Goal: Task Accomplishment & Management: Manage account settings

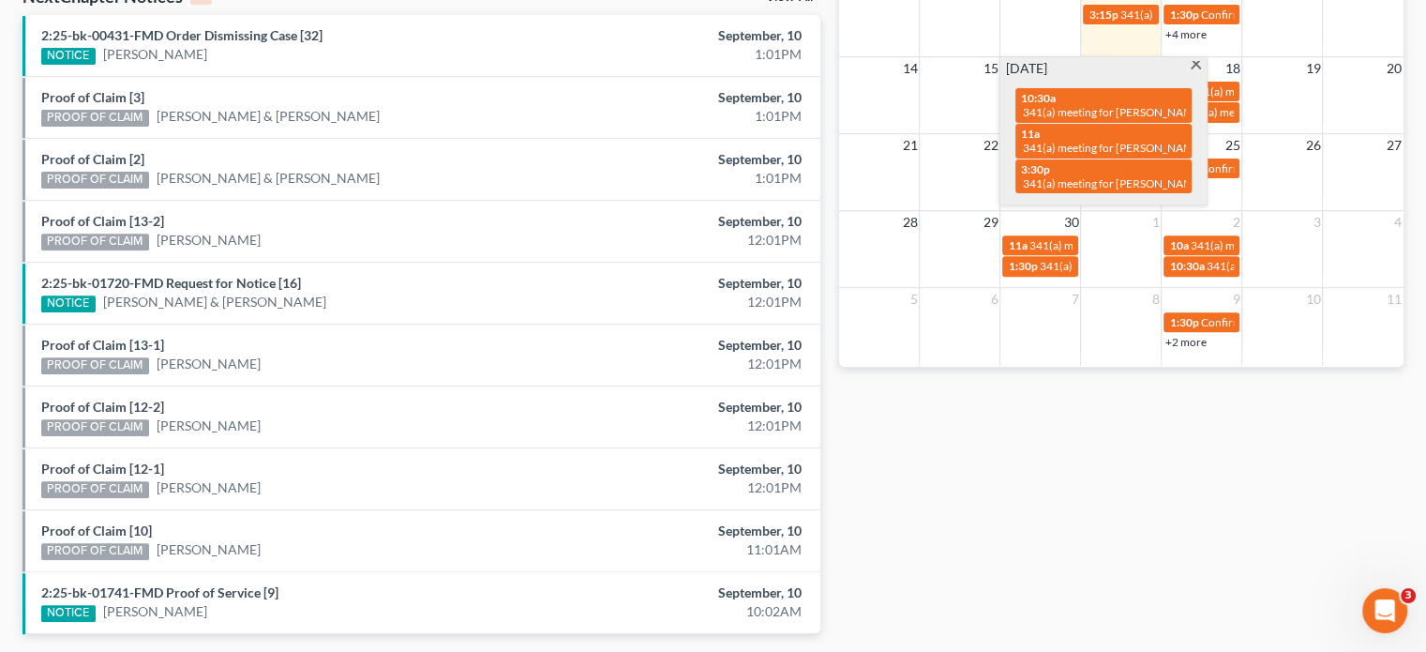
click at [1261, 493] on div "Monthly Progress Bankruptcy Bankruptcy Business Litigation Construction and Dev…" at bounding box center [1121, 65] width 583 height 1195
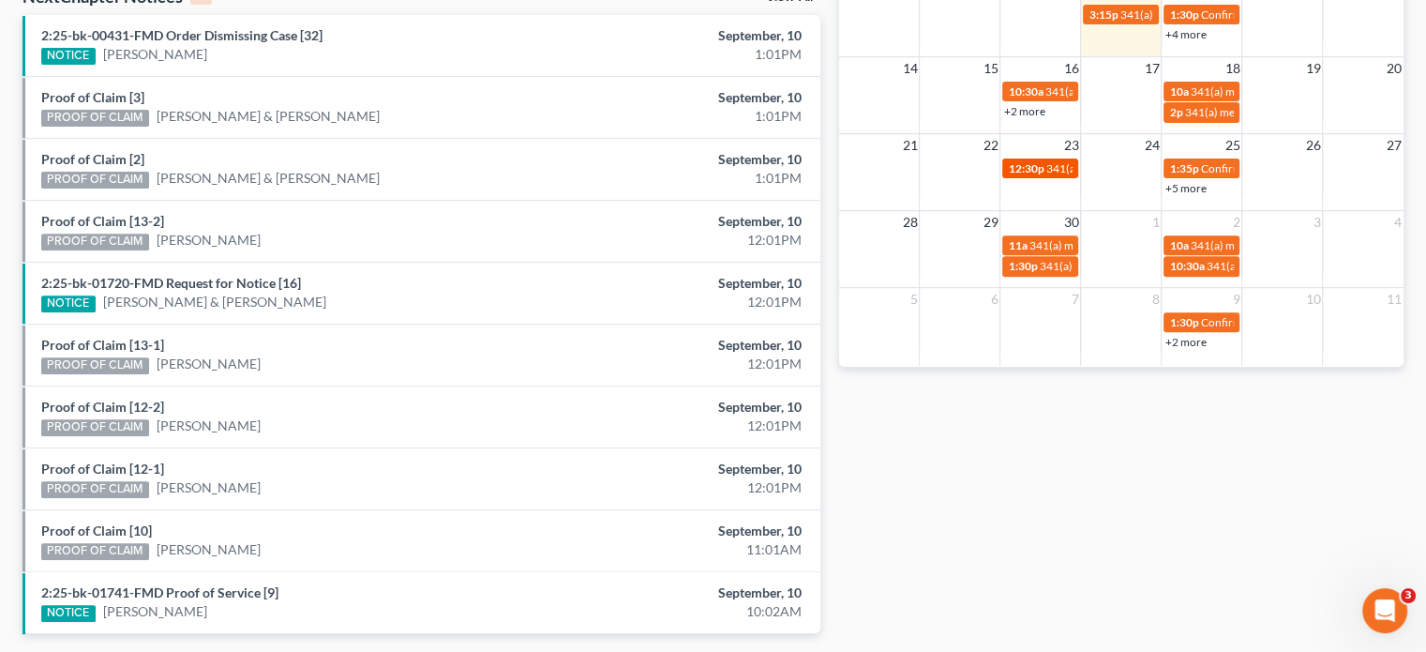
click at [1042, 163] on span "12:30p" at bounding box center [1026, 168] width 36 height 14
select select "Days"
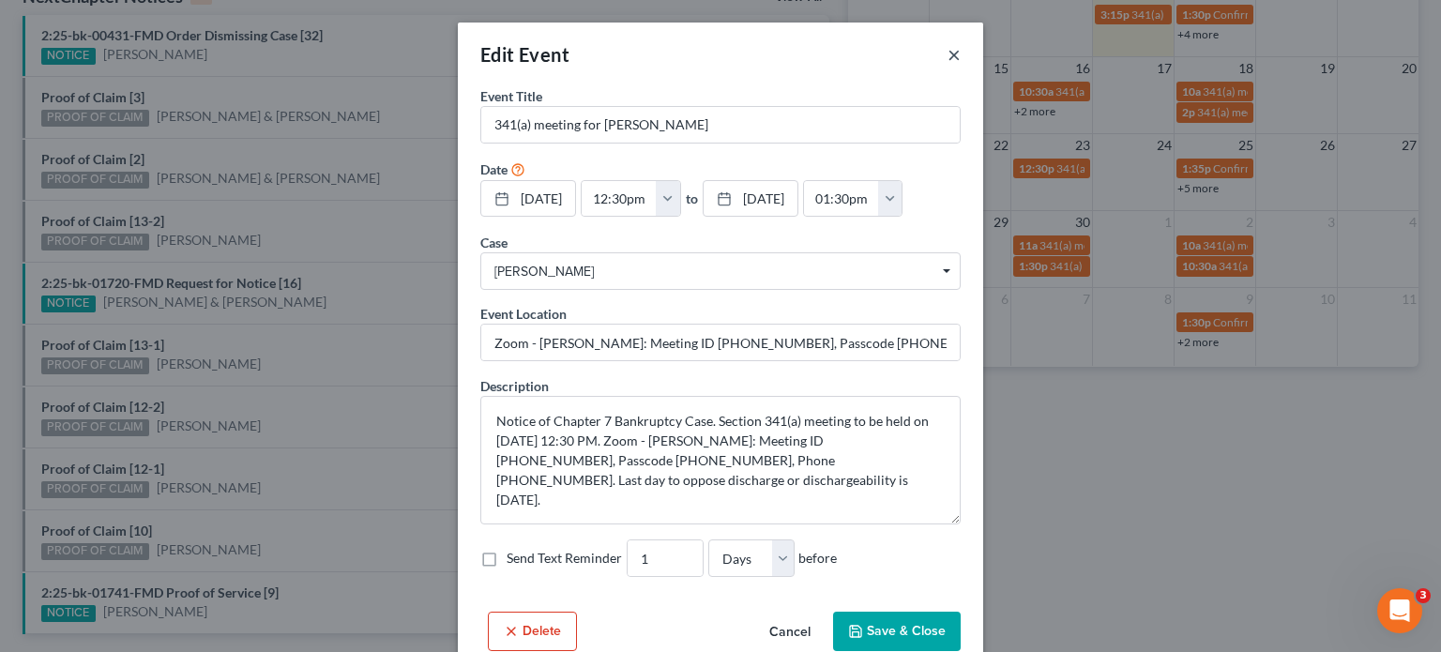
click at [949, 58] on button "×" at bounding box center [953, 54] width 13 height 23
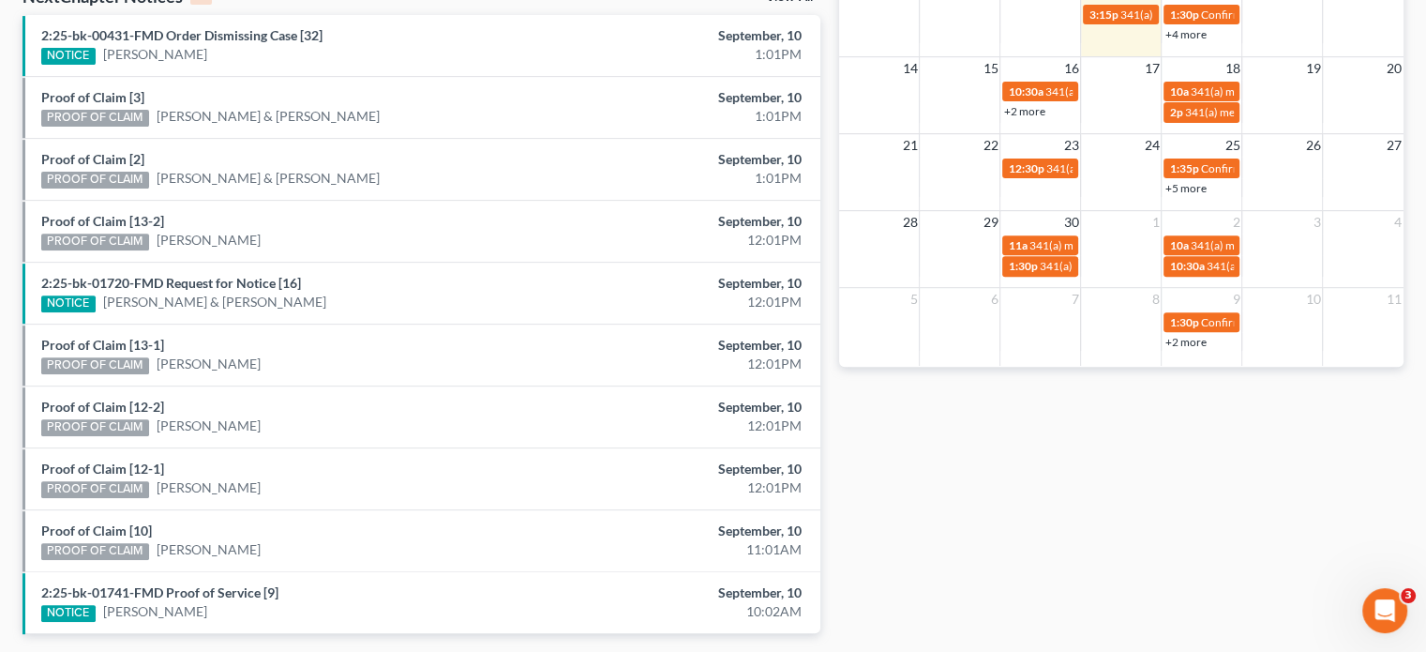
click at [1026, 109] on link "+2 more" at bounding box center [1024, 111] width 41 height 14
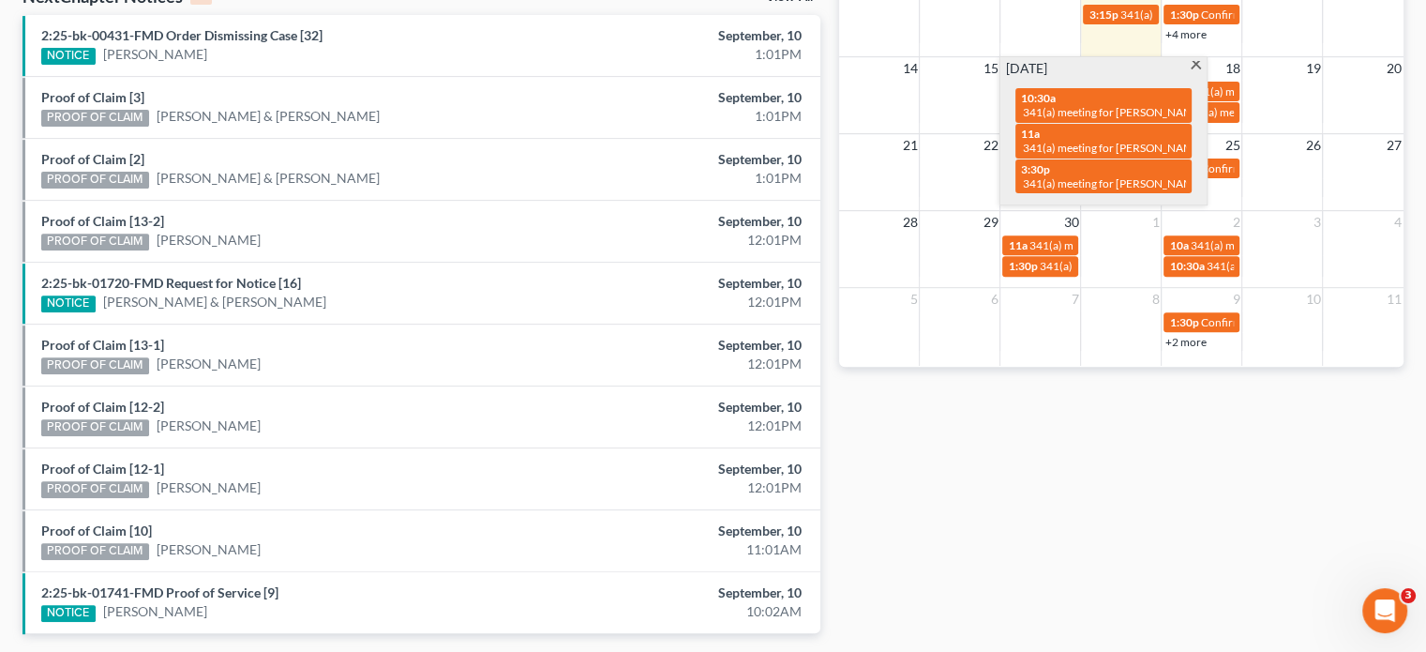
click at [1054, 487] on div "Monthly Progress Bankruptcy Bankruptcy Business Litigation Construction and Dev…" at bounding box center [1121, 65] width 583 height 1195
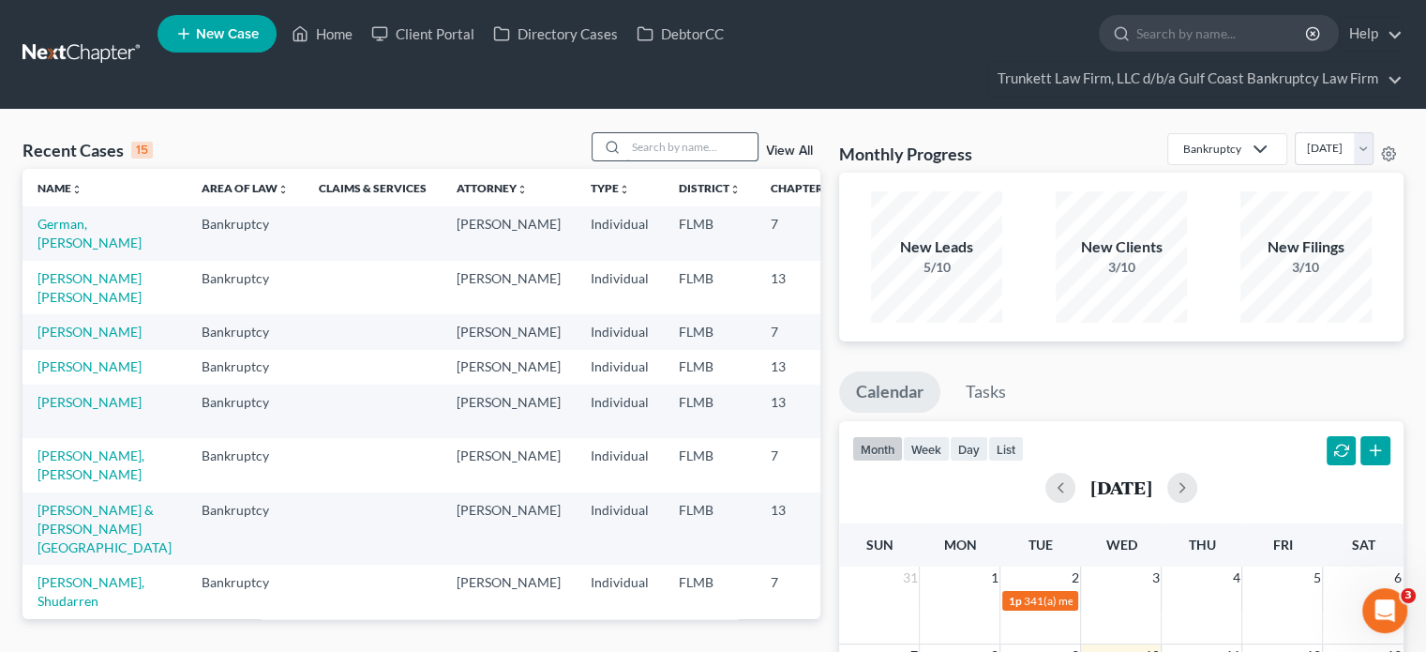
click at [727, 145] on input "search" at bounding box center [691, 146] width 131 height 27
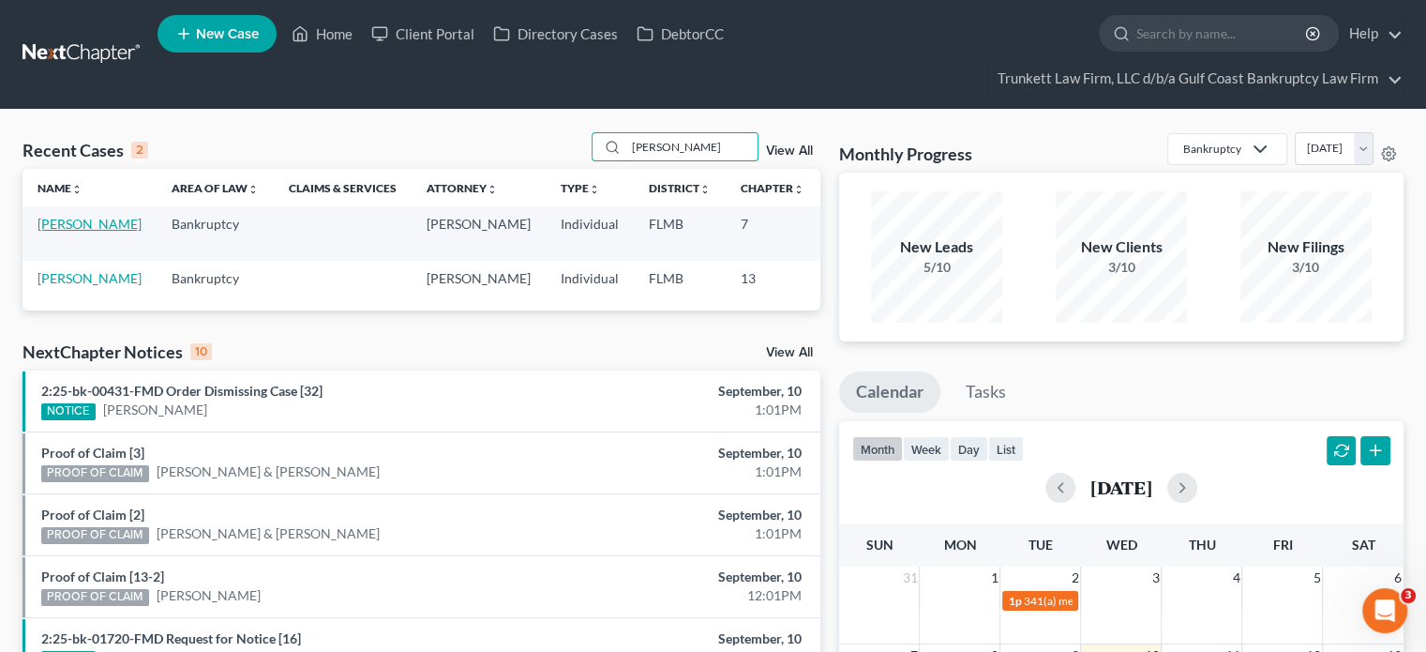
type input "[PERSON_NAME]"
click at [56, 232] on link "[PERSON_NAME]" at bounding box center [90, 224] width 104 height 16
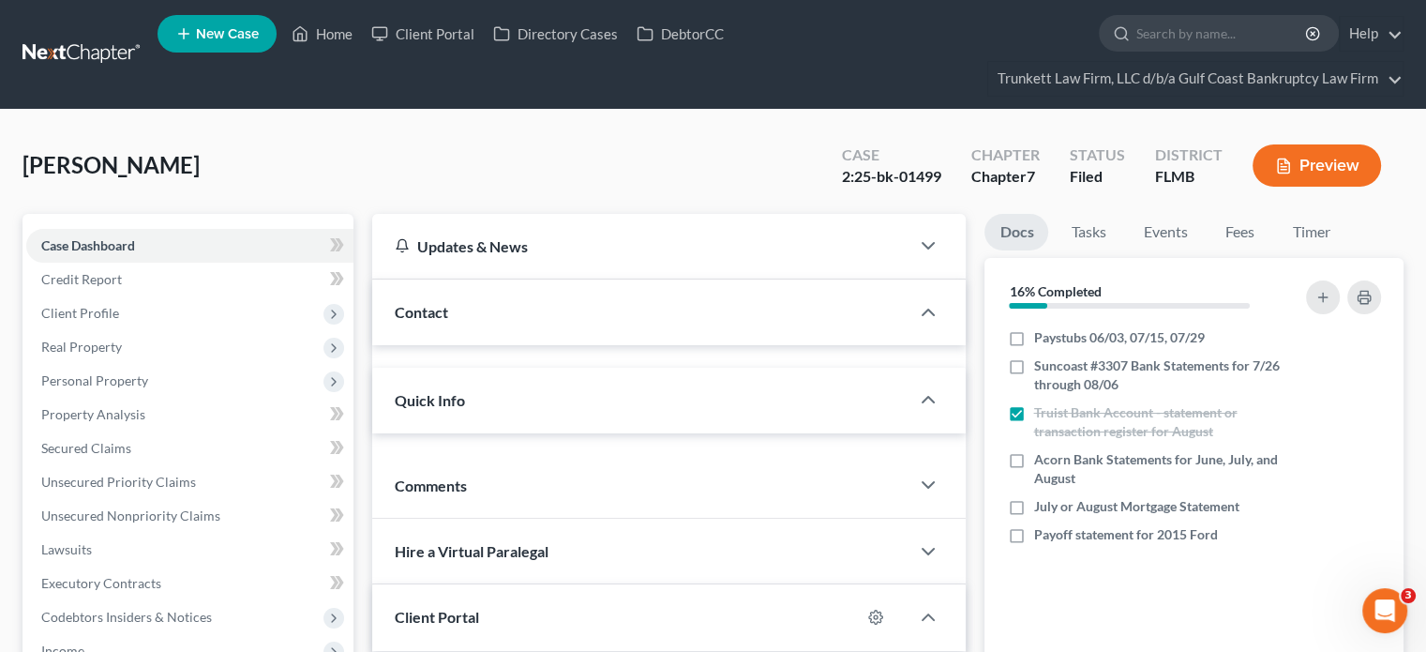
scroll to position [2446, 0]
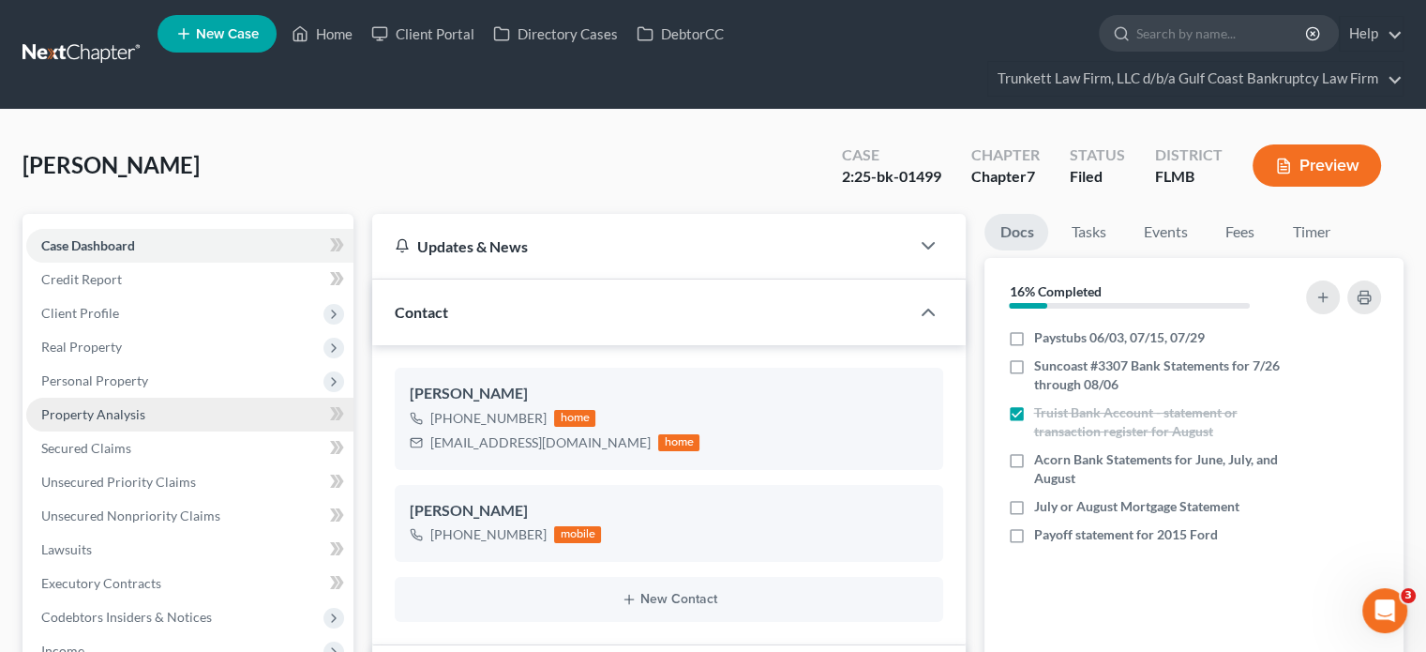
click at [101, 398] on link "Property Analysis" at bounding box center [189, 415] width 327 height 34
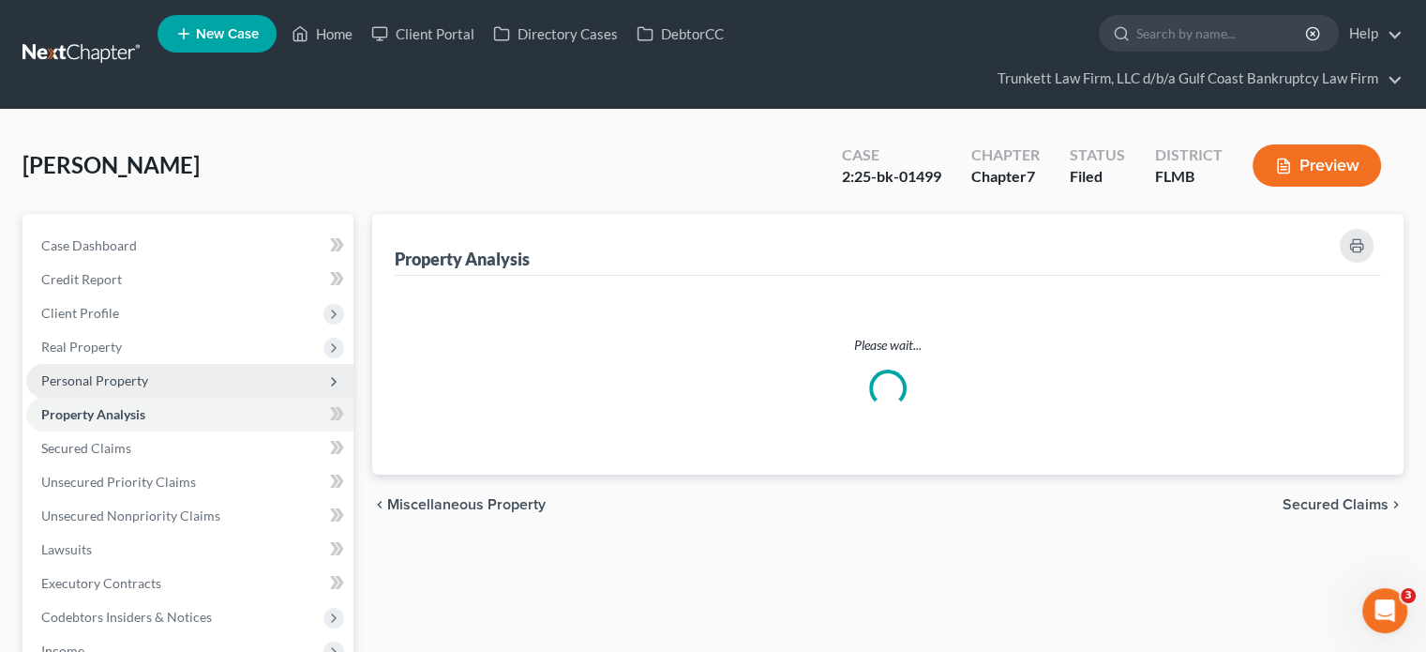
click at [98, 385] on span "Personal Property" at bounding box center [94, 380] width 107 height 16
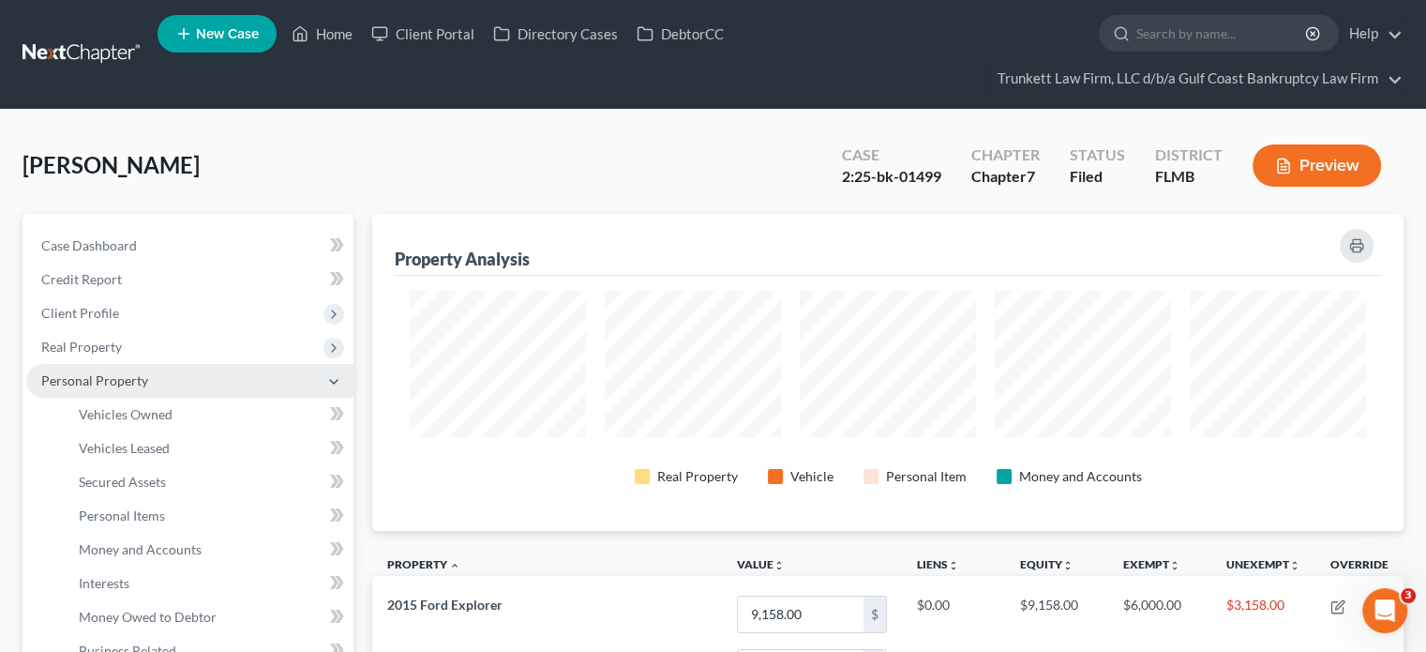
scroll to position [317, 1031]
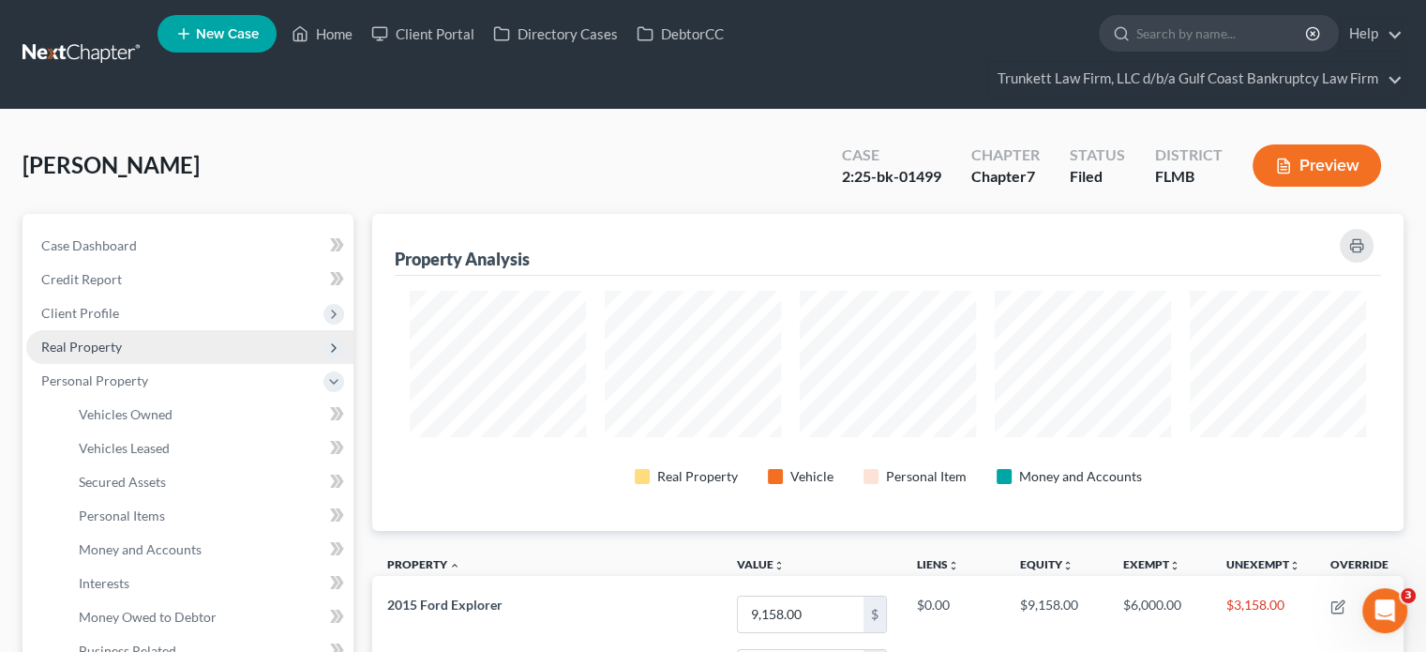
click at [94, 352] on span "Real Property" at bounding box center [81, 347] width 81 height 16
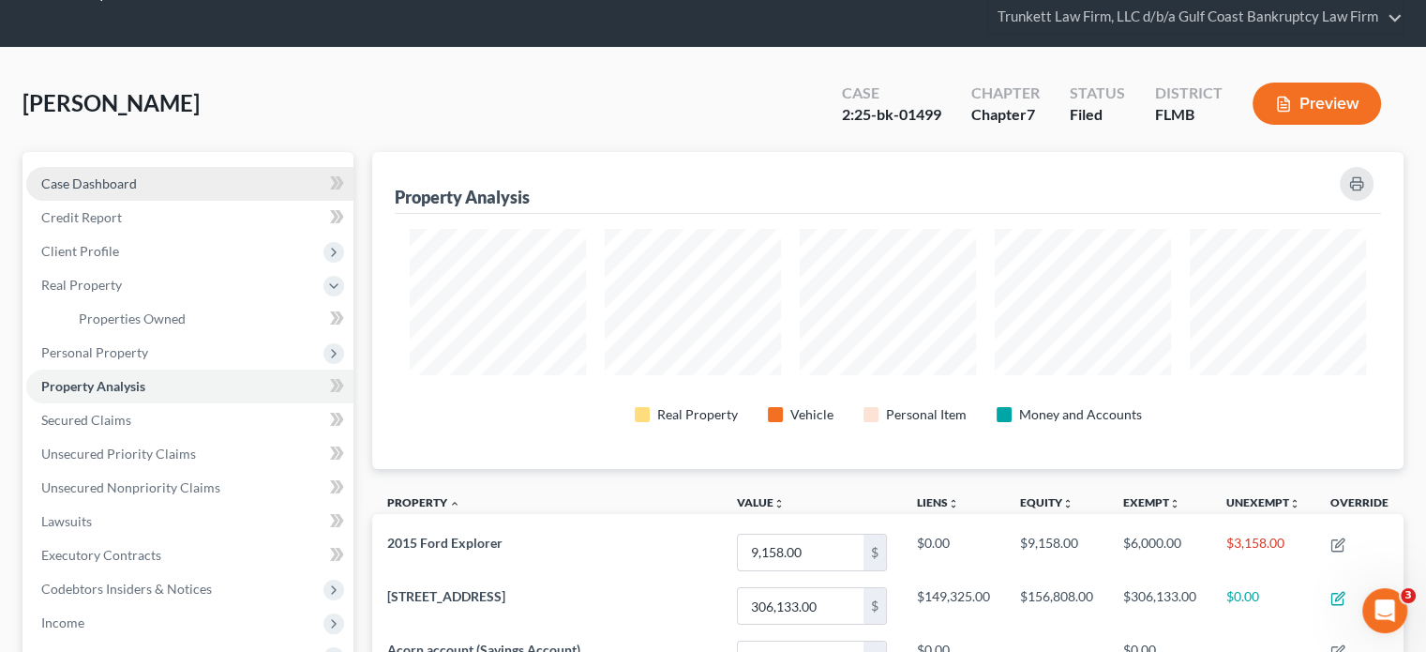
scroll to position [0, 0]
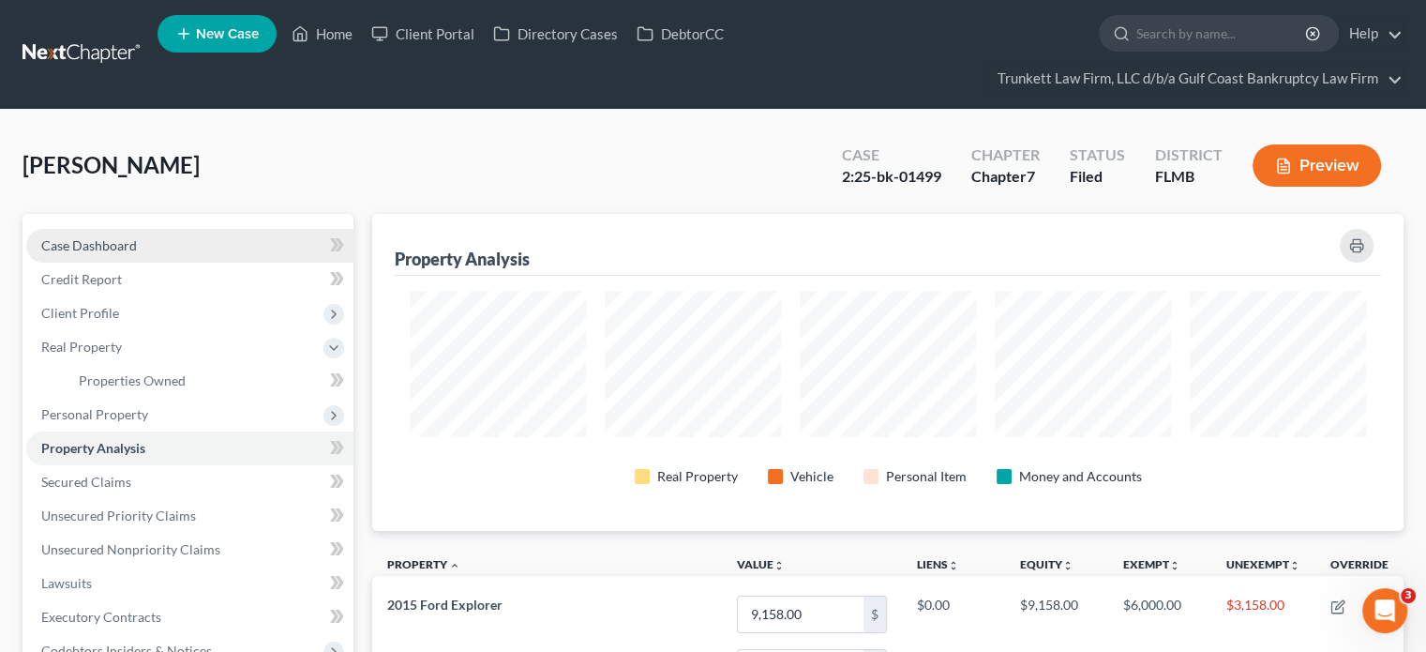
click at [128, 258] on link "Case Dashboard" at bounding box center [189, 246] width 327 height 34
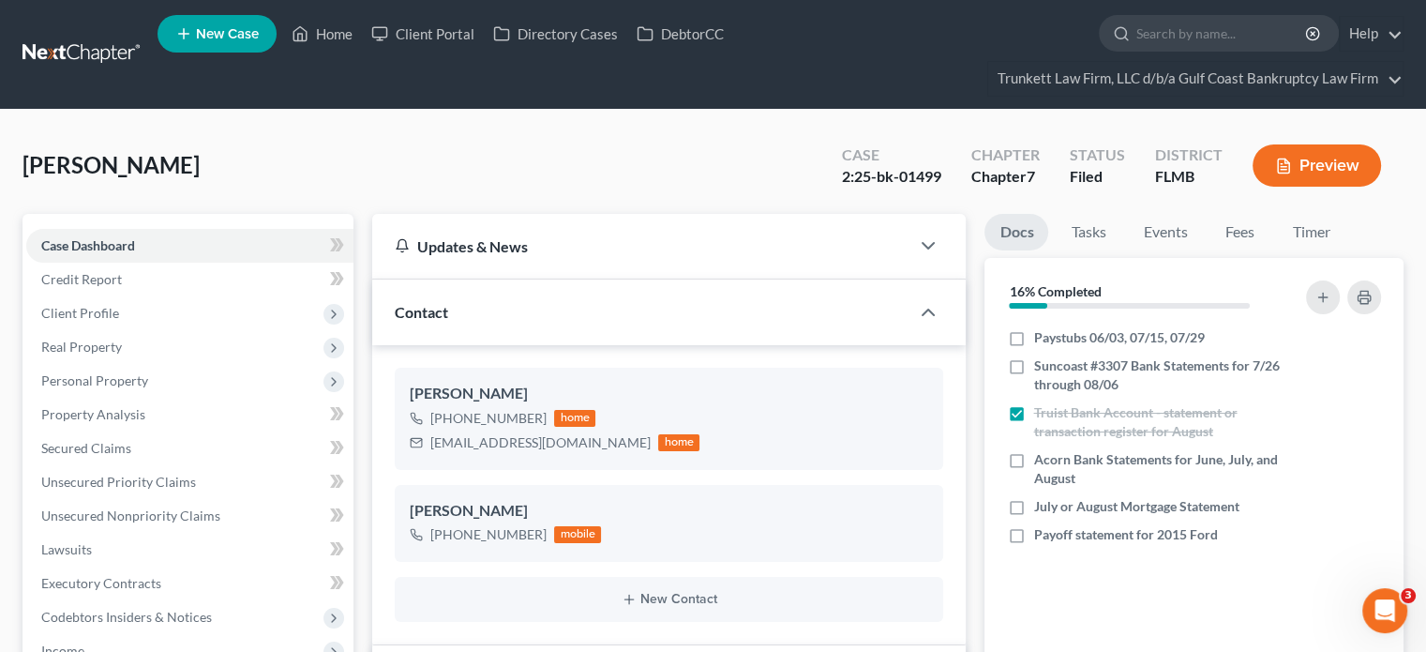
scroll to position [2446, 0]
click at [1034, 531] on label "Payoff statement for 2015 Ford" at bounding box center [1126, 534] width 184 height 19
click at [1041, 531] on input "Payoff statement for 2015 Ford" at bounding box center [1047, 531] width 12 height 12
checkbox input "true"
click at [1034, 502] on label "July or August Mortgage Statement" at bounding box center [1136, 506] width 205 height 19
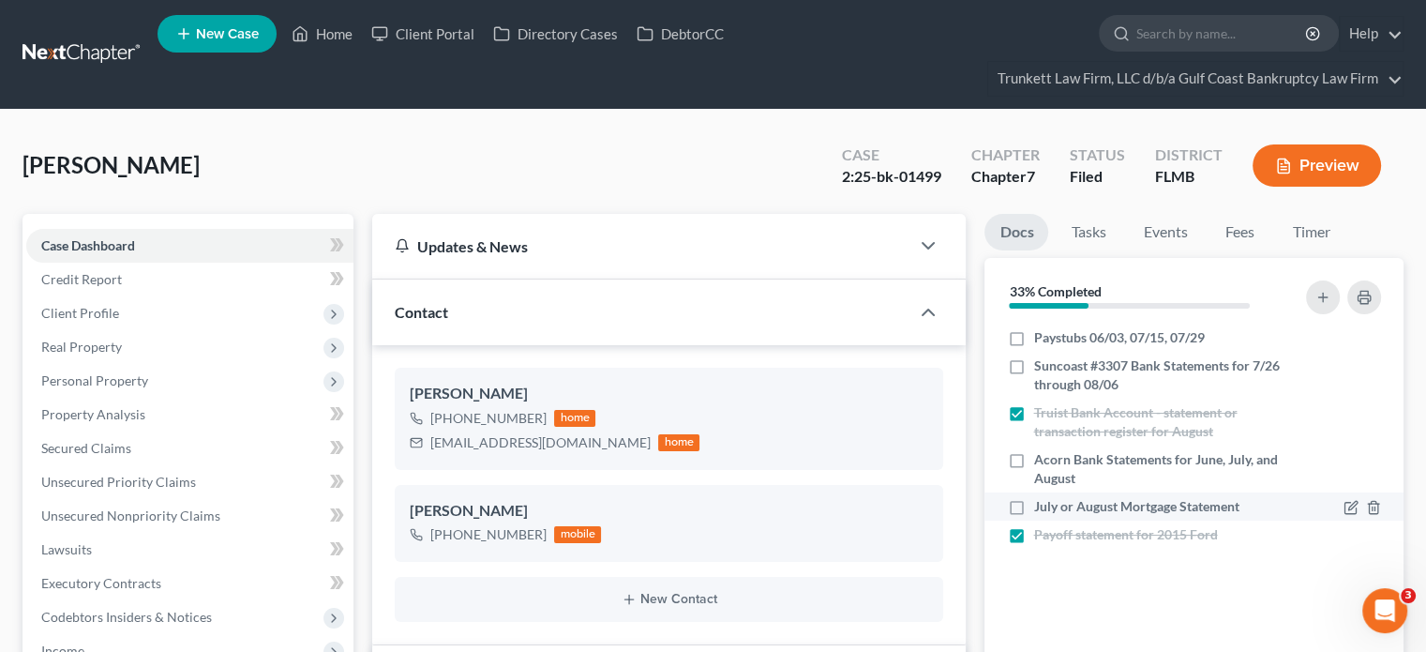
click at [1041, 502] on input "July or August Mortgage Statement" at bounding box center [1047, 503] width 12 height 12
checkbox input "true"
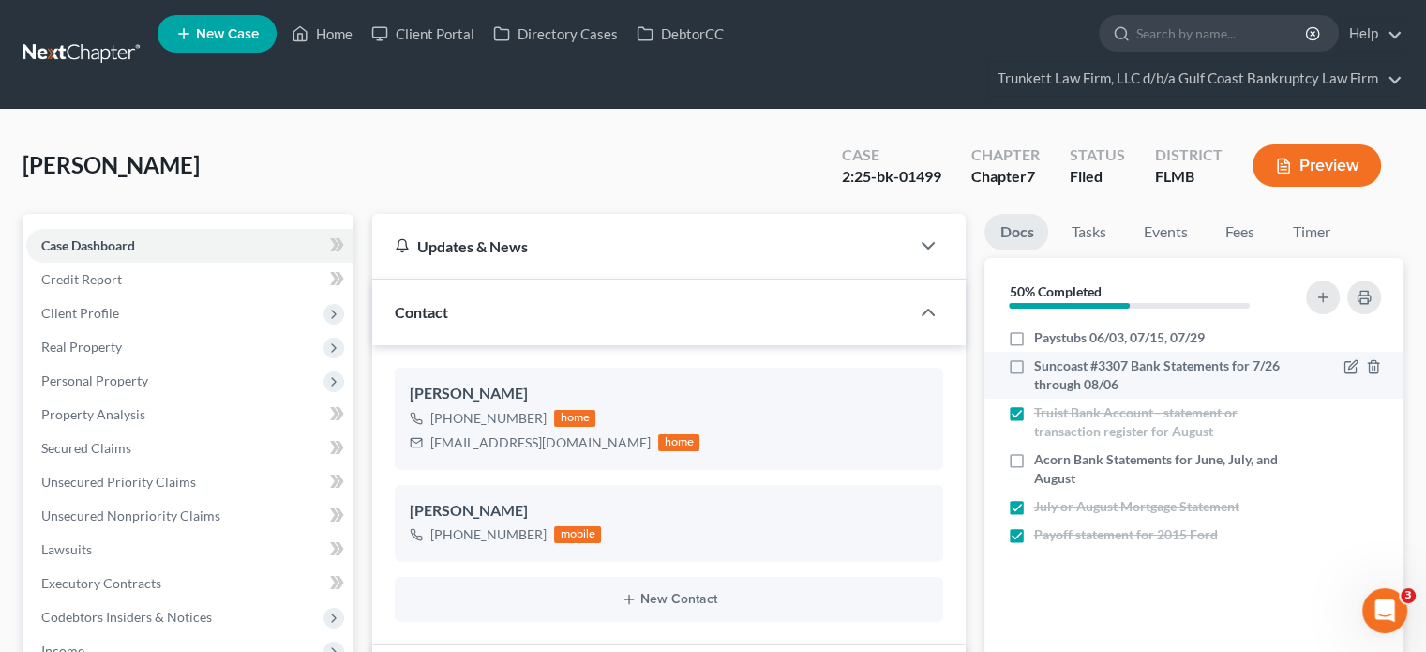
click at [1167, 367] on span "Suncoast #3307 Bank Statements for 7/26 through 08/06" at bounding box center [1158, 375] width 249 height 38
click at [1053, 367] on input "Suncoast #3307 Bank Statements for 7/26 through 08/06" at bounding box center [1047, 362] width 12 height 12
checkbox input "true"
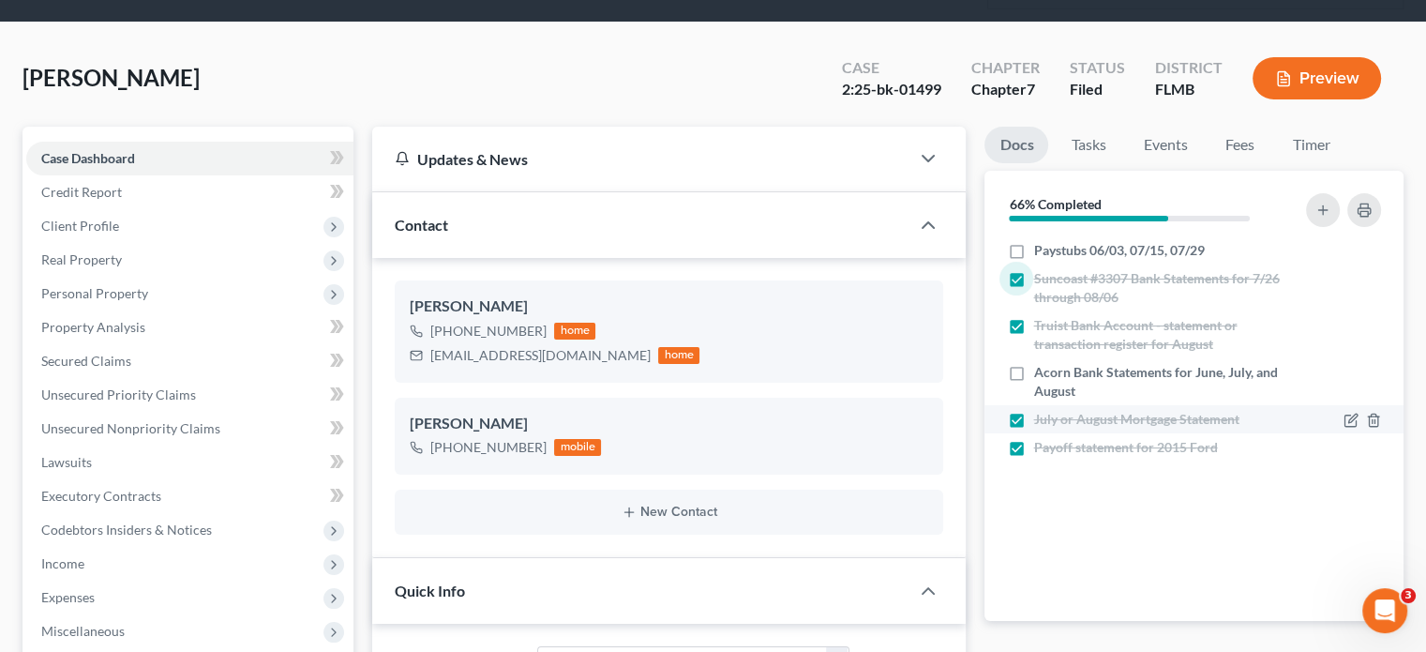
scroll to position [94, 0]
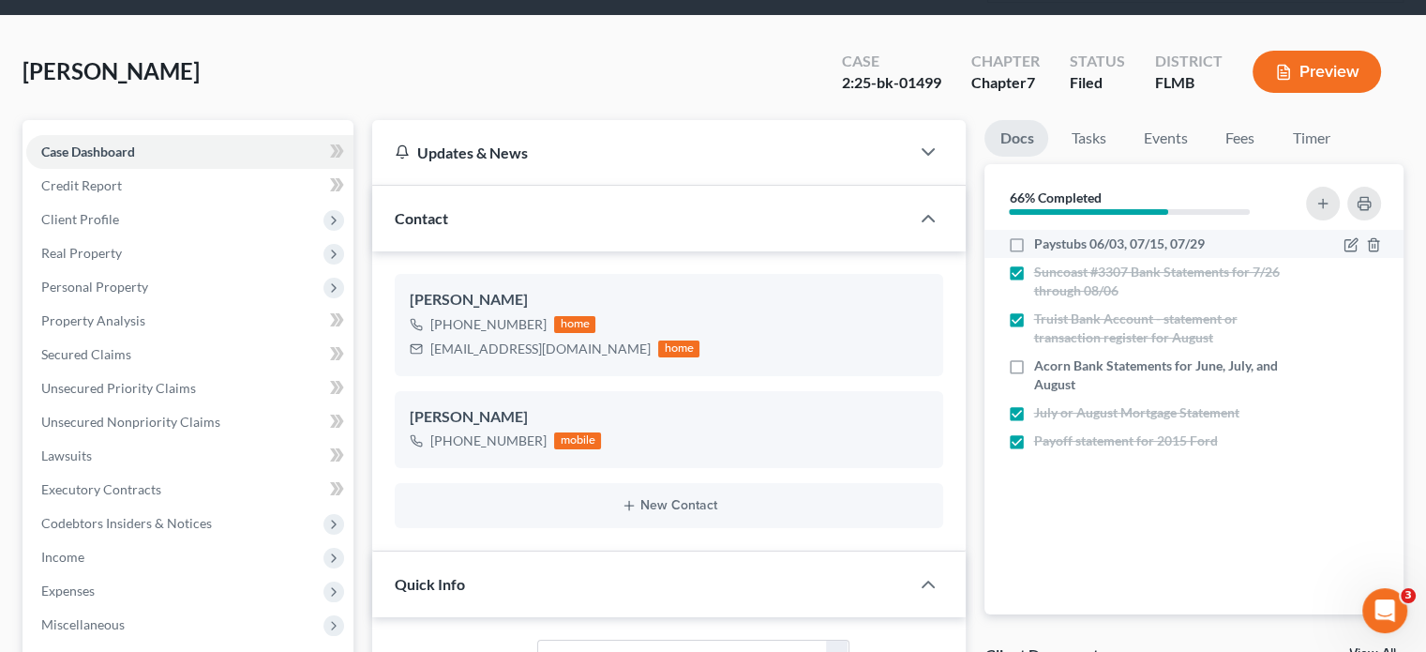
click at [1122, 243] on span "Paystubs 06/03, 07/15, 07/29" at bounding box center [1119, 243] width 171 height 19
click at [1053, 243] on input "Paystubs 06/03, 07/15, 07/29" at bounding box center [1047, 240] width 12 height 12
click at [1122, 243] on span "Paystubs 06/03, 07/15, 07/29" at bounding box center [1119, 243] width 171 height 19
click at [1053, 243] on input "Paystubs 06/03, 07/15, 07/29" at bounding box center [1047, 240] width 12 height 12
checkbox input "false"
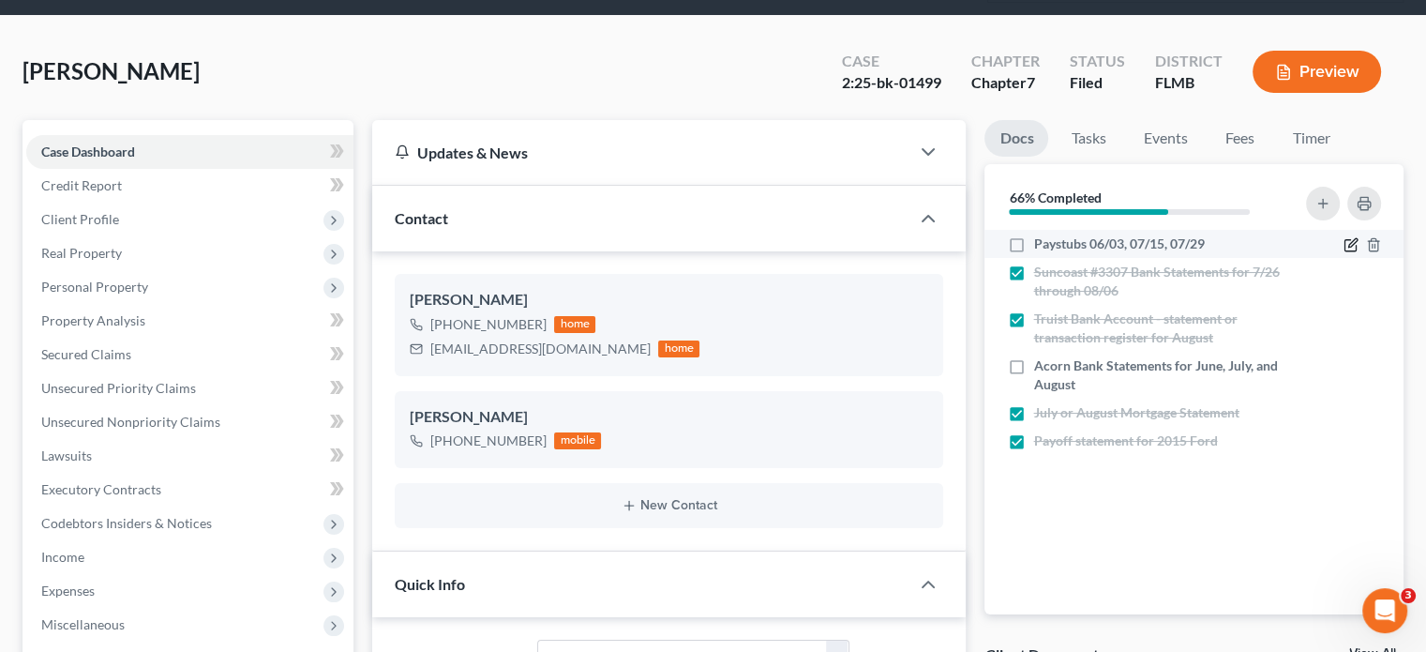
click at [1347, 248] on icon "button" at bounding box center [1351, 244] width 15 height 15
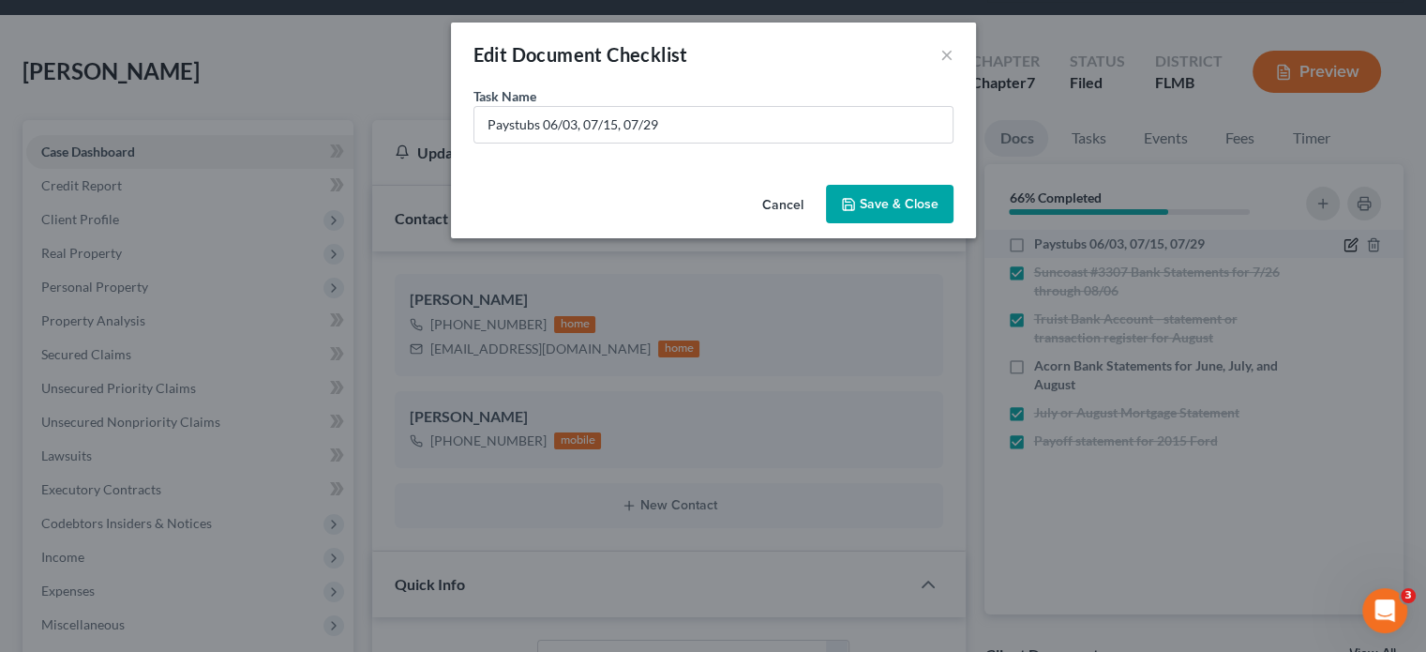
scroll to position [2427, 0]
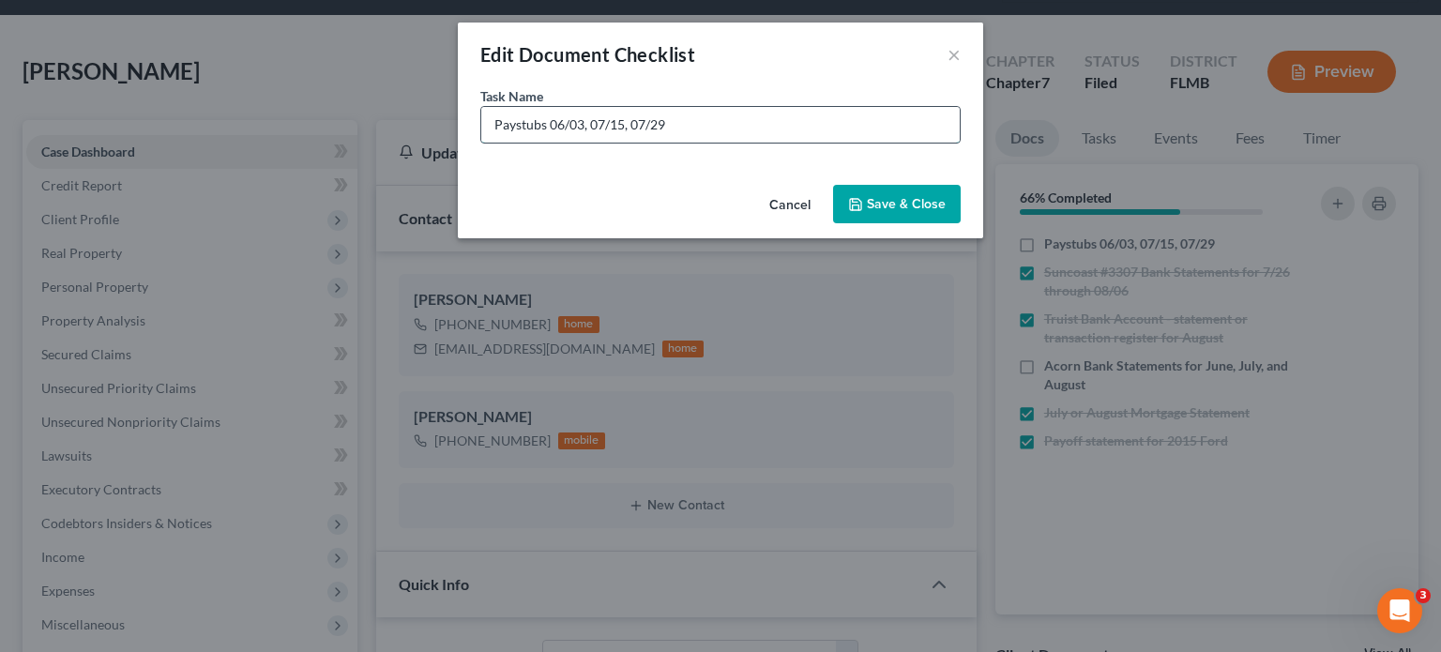
drag, startPoint x: 589, startPoint y: 120, endPoint x: 551, endPoint y: 121, distance: 37.5
click at [551, 121] on input "Paystubs 06/03, 07/15, 07/29" at bounding box center [720, 125] width 478 height 36
click at [514, 121] on input "Paystubs 07/15, 07/29" at bounding box center [720, 125] width 478 height 36
click at [585, 127] on input "Pay stubs 07/15, 07/29" at bounding box center [720, 125] width 478 height 36
click at [742, 128] on input "Pay stubs 06/03 and 07/29" at bounding box center [720, 125] width 478 height 36
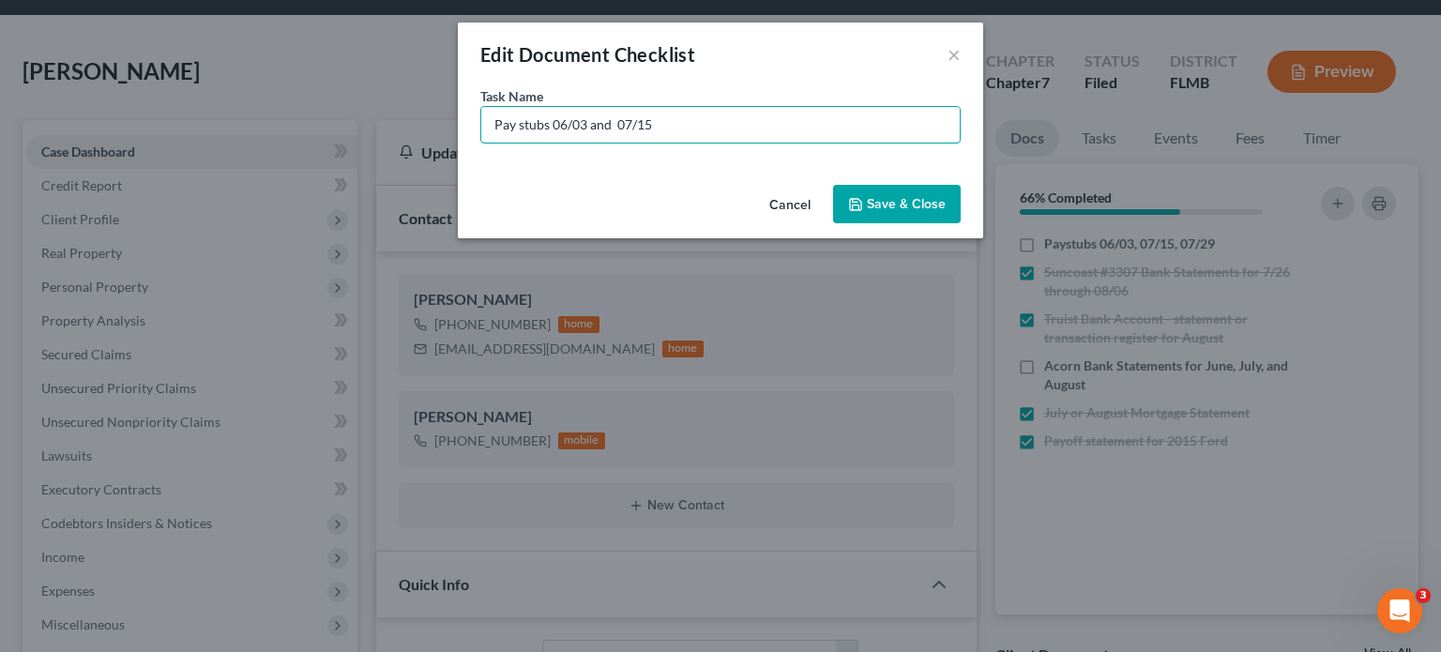
type input "Pay stubs 06/03 and 07/15"
click at [874, 198] on button "Save & Close" at bounding box center [897, 204] width 128 height 39
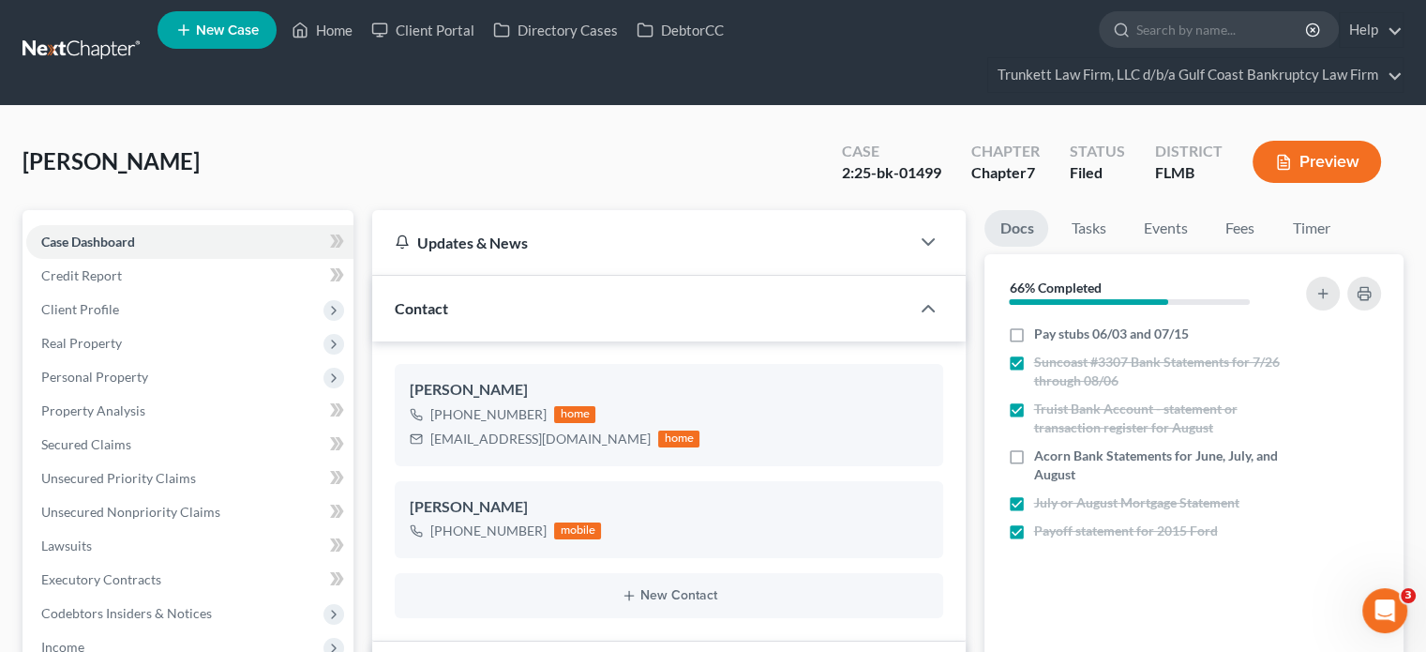
scroll to position [0, 0]
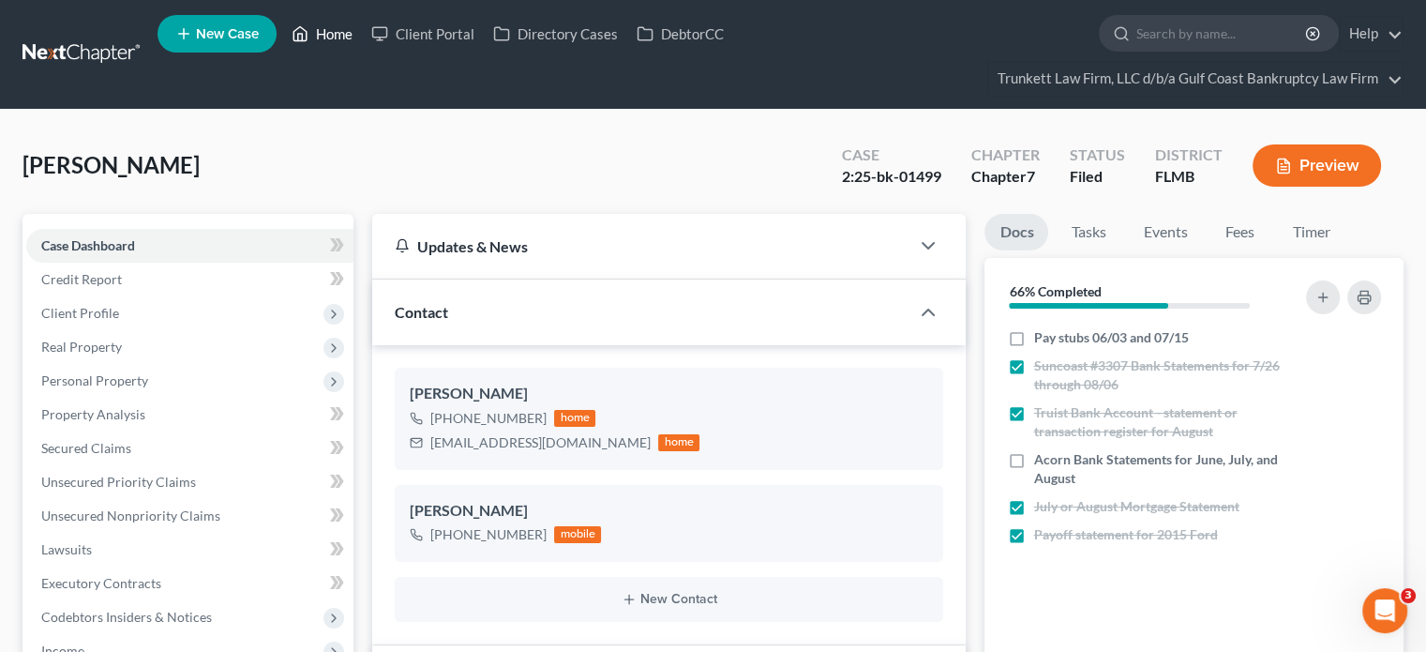
click at [347, 45] on link "Home" at bounding box center [322, 34] width 80 height 34
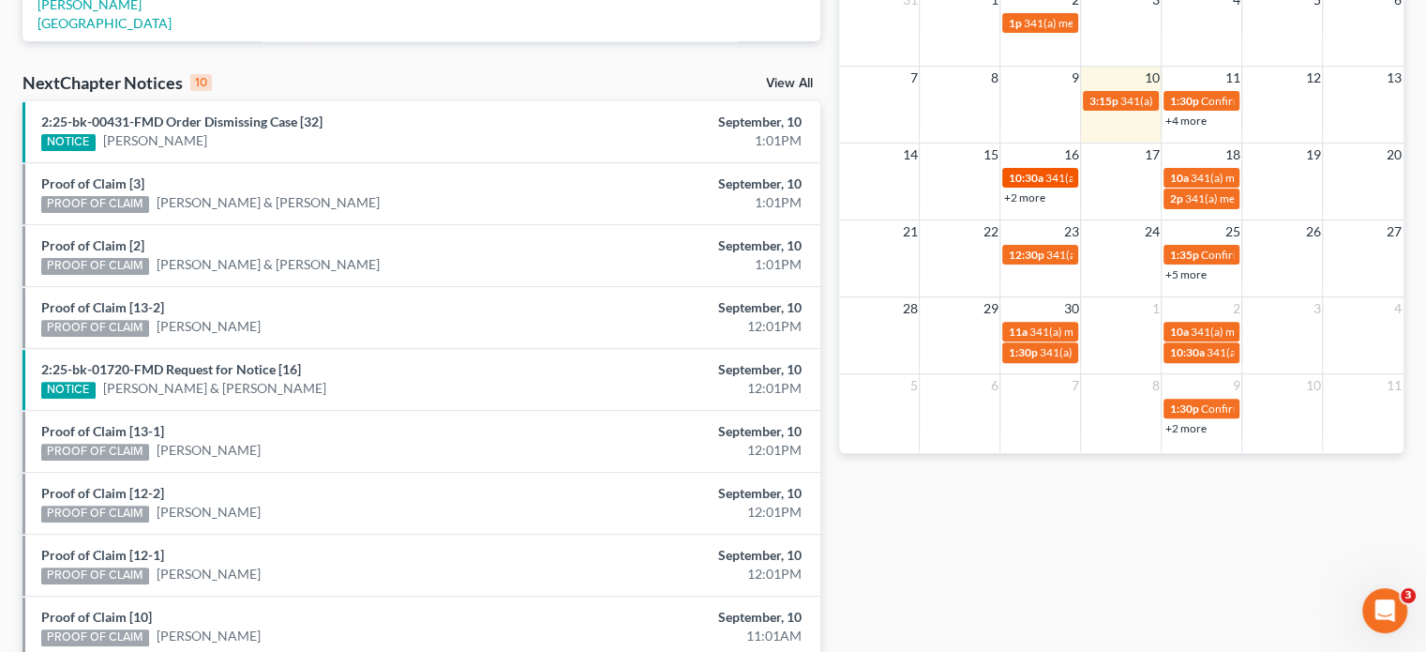
scroll to position [570, 0]
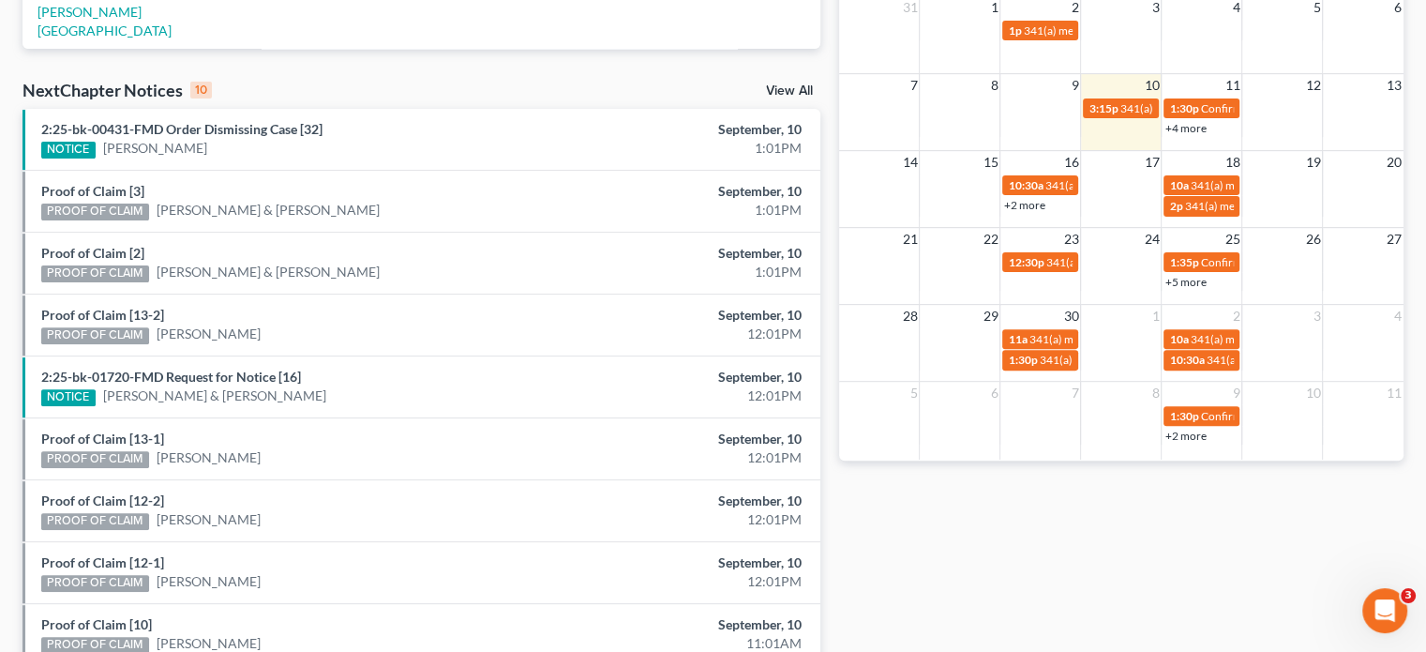
click at [1034, 205] on link "+2 more" at bounding box center [1024, 205] width 41 height 14
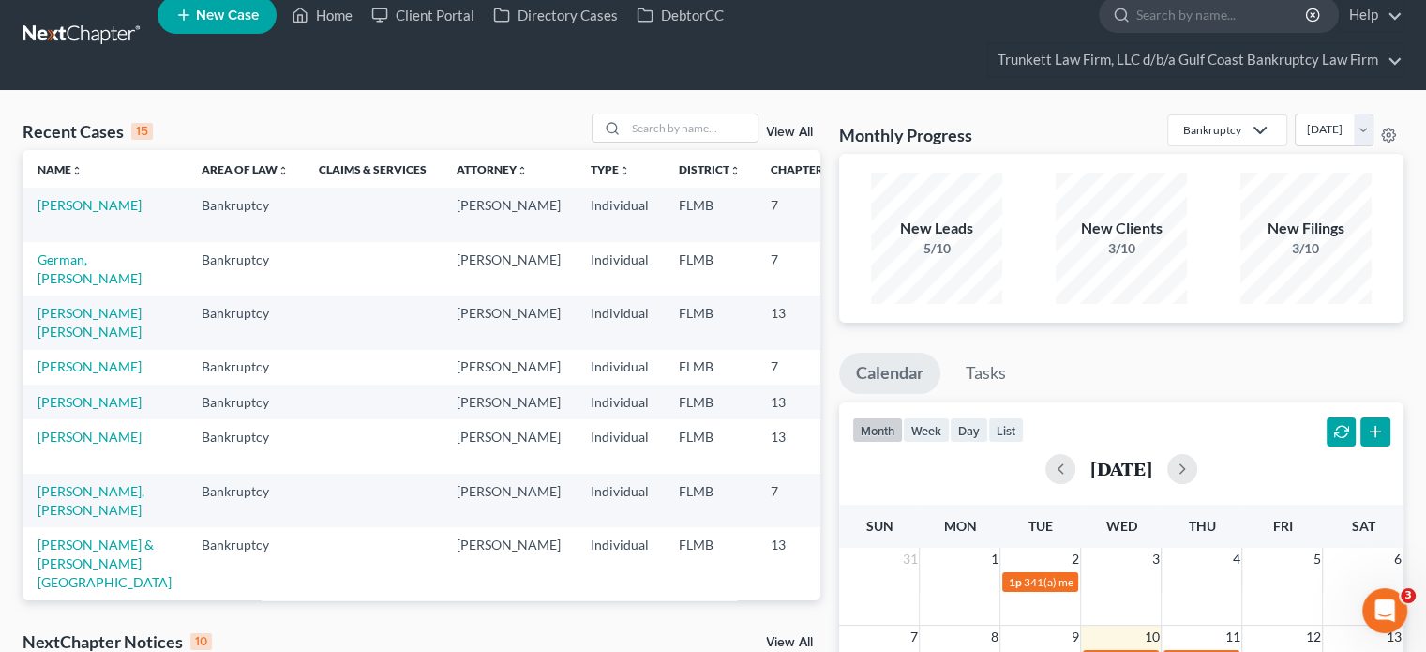
scroll to position [8, 0]
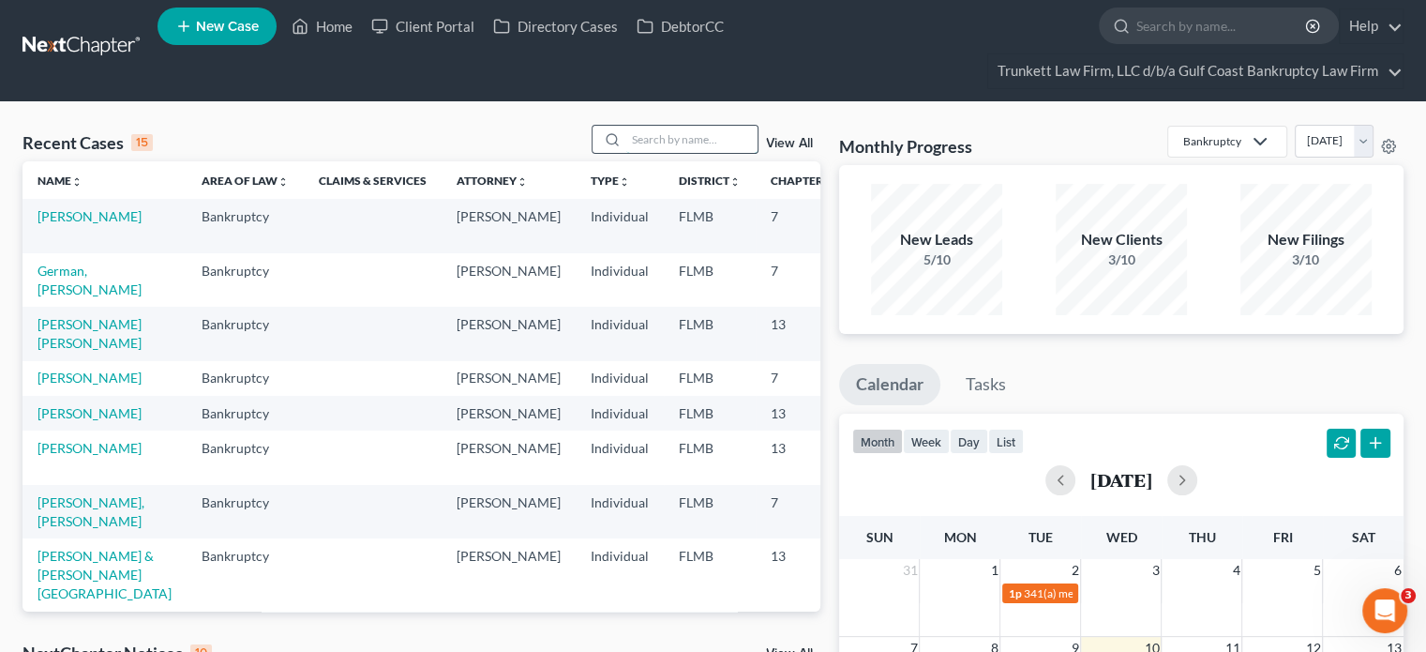
click at [703, 131] on input "search" at bounding box center [691, 139] width 131 height 27
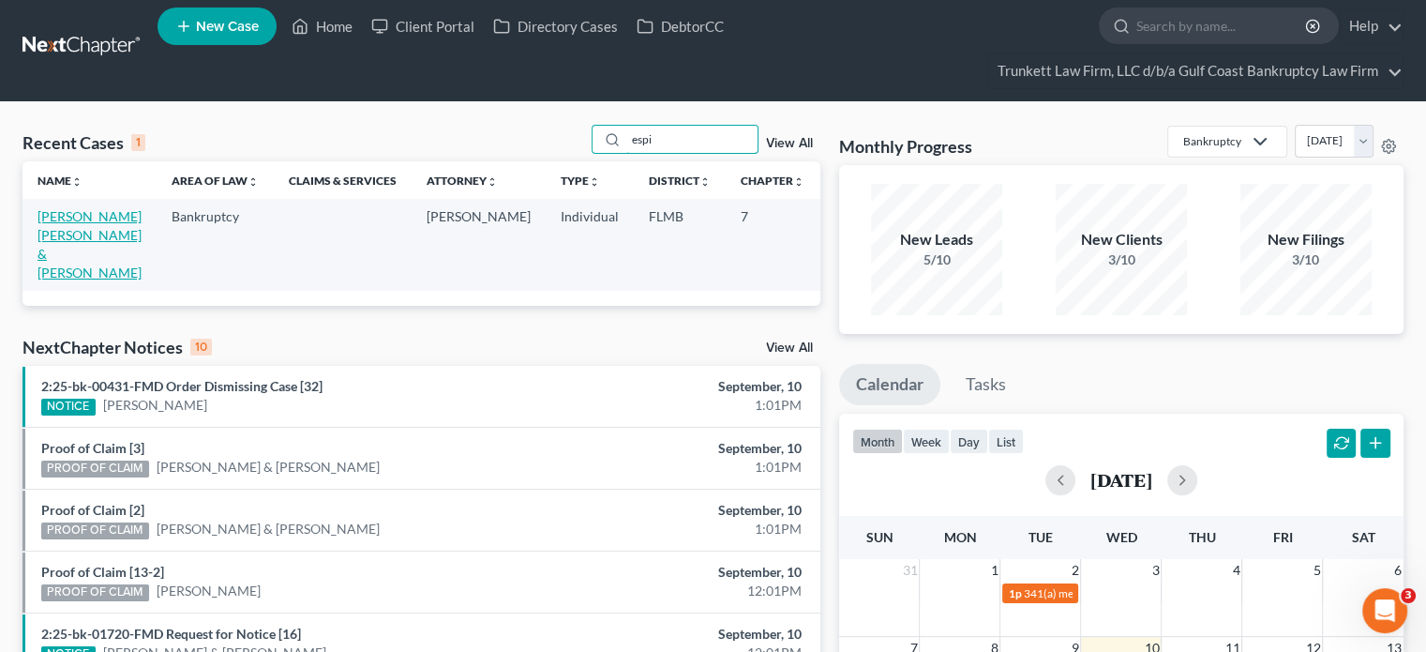
type input "espi"
click at [56, 254] on link "[PERSON_NAME] [PERSON_NAME] & [PERSON_NAME]" at bounding box center [90, 244] width 104 height 72
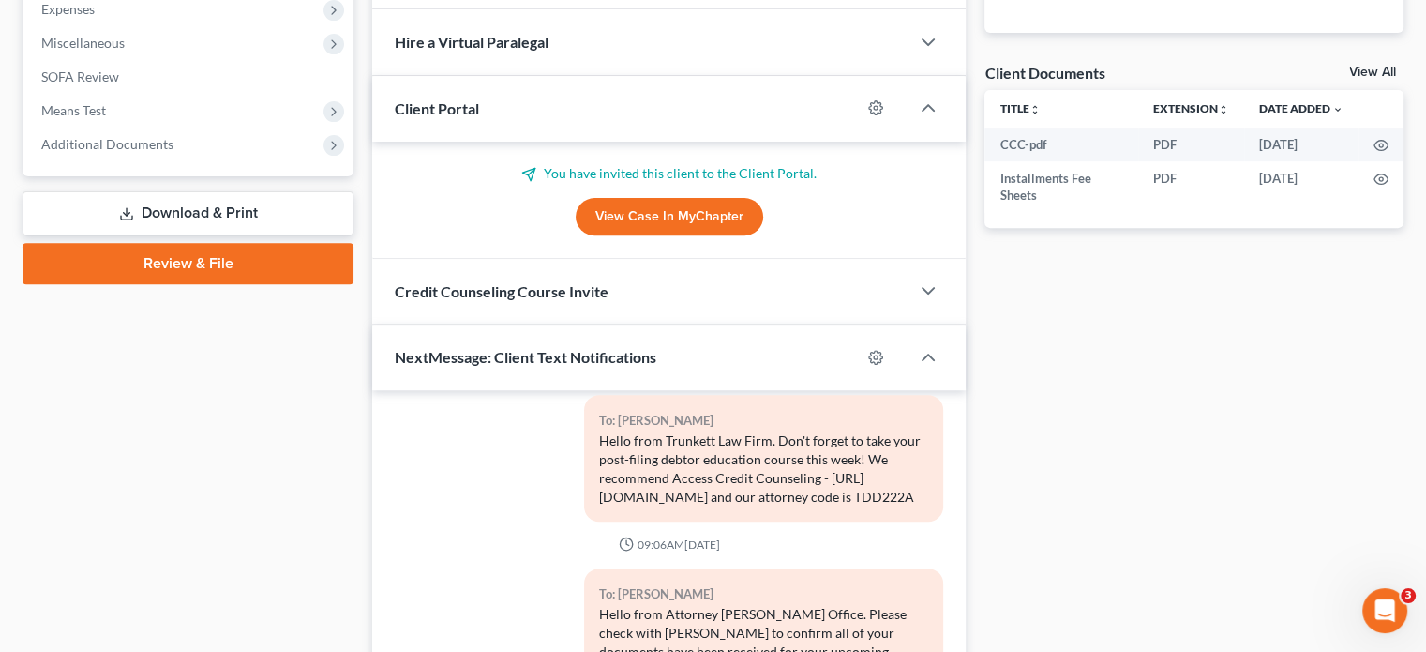
scroll to position [620, 0]
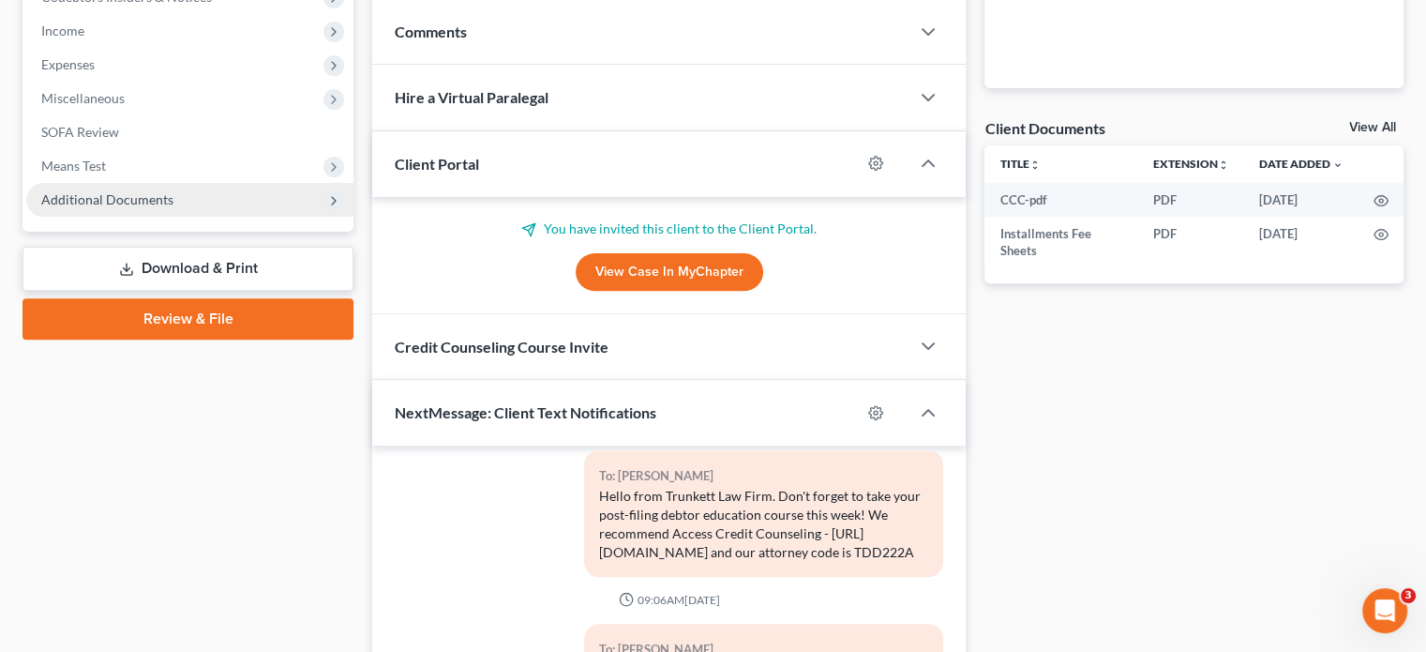
click at [174, 209] on span "Additional Documents" at bounding box center [189, 200] width 327 height 34
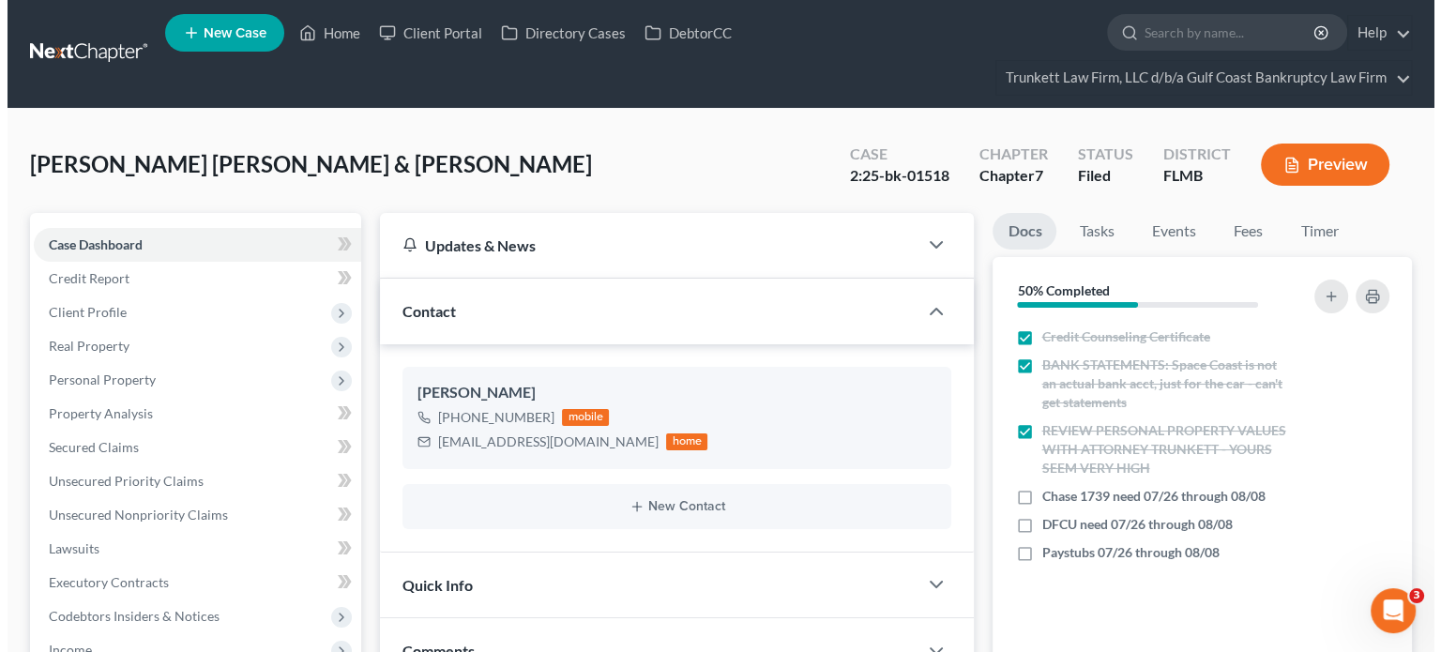
scroll to position [0, 0]
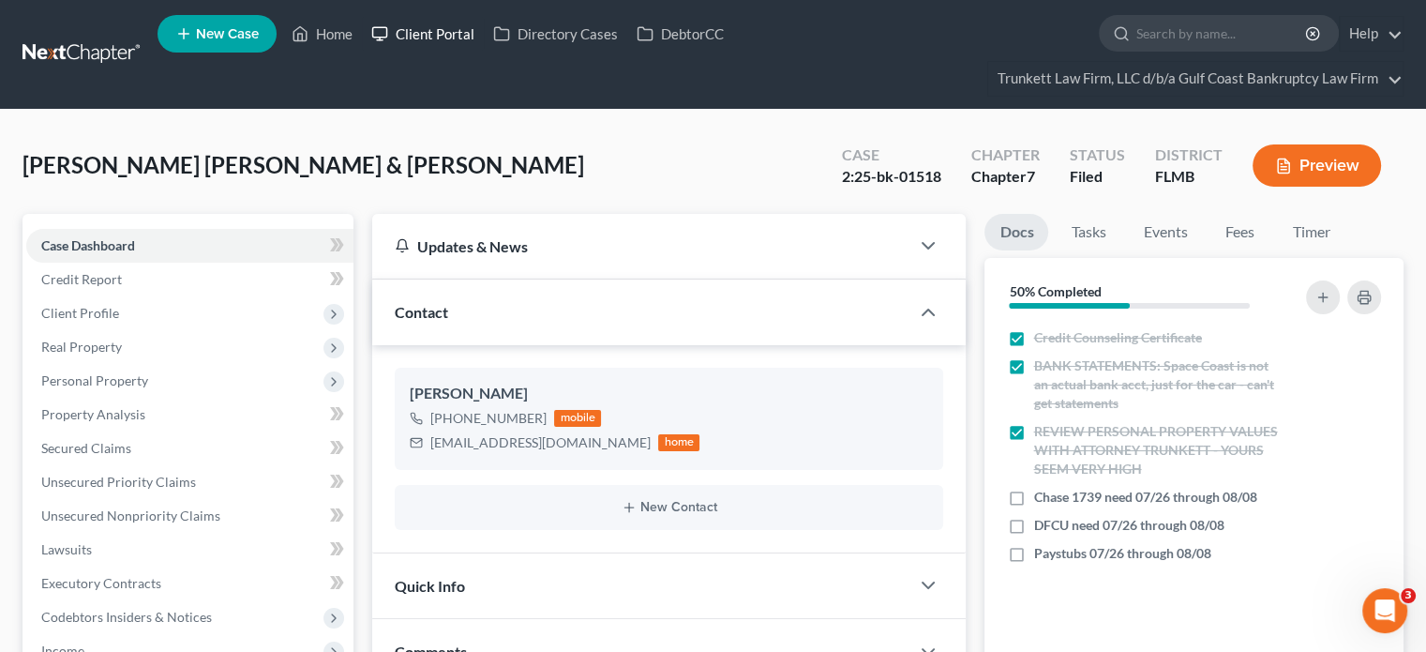
click at [449, 29] on link "Client Portal" at bounding box center [423, 34] width 122 height 34
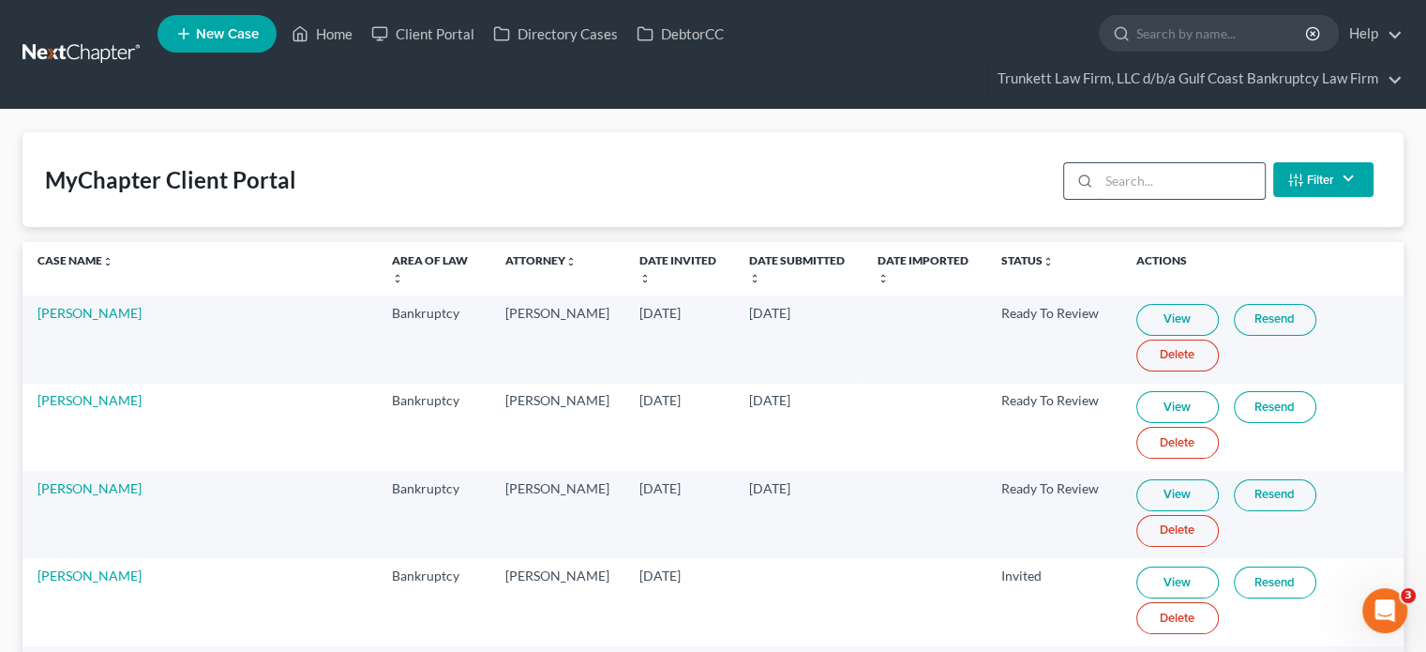
click at [1218, 178] on input "search" at bounding box center [1182, 181] width 166 height 36
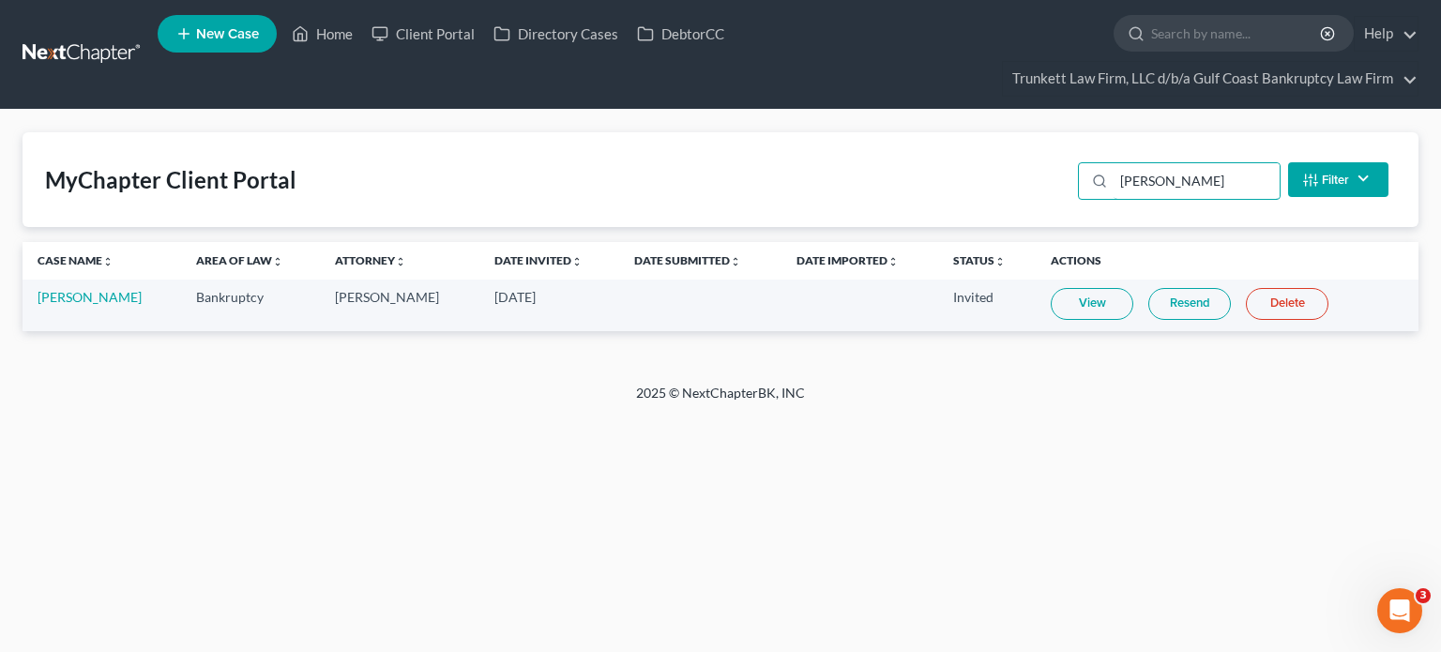
type input "[PERSON_NAME]"
click at [43, 67] on link at bounding box center [83, 55] width 120 height 34
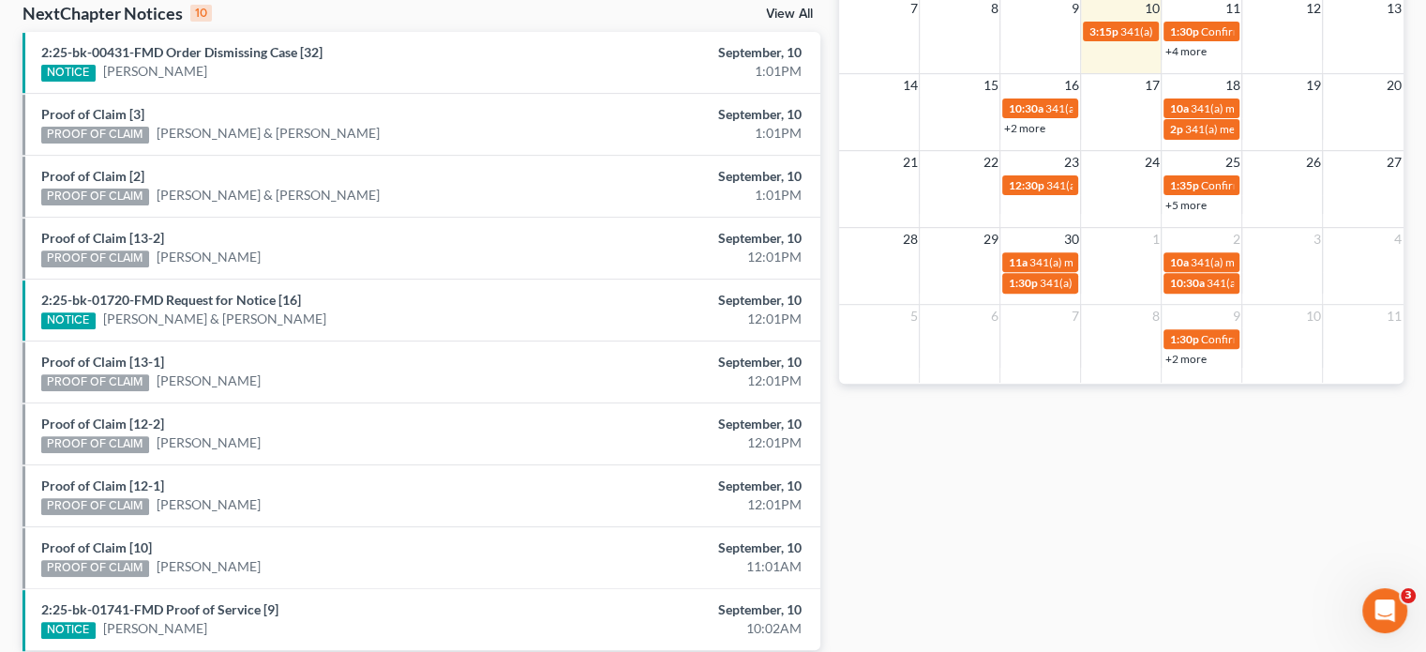
scroll to position [630, 0]
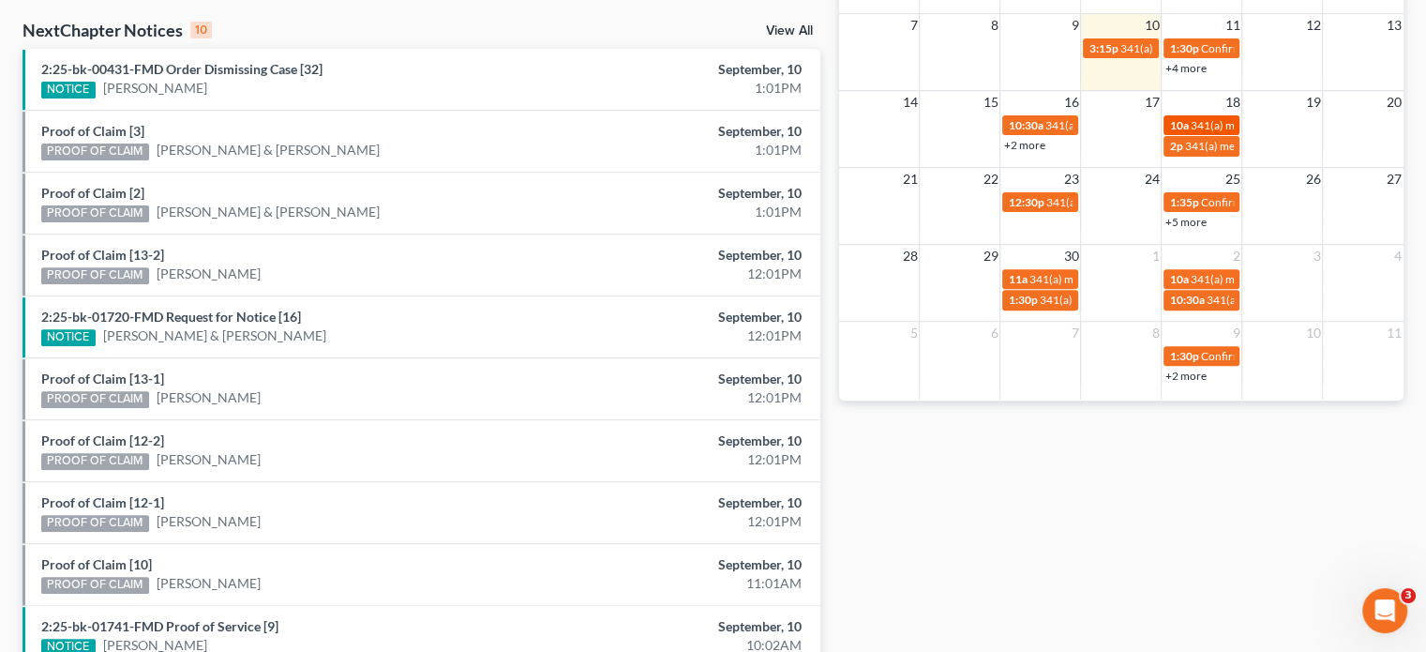
click at [1205, 123] on span "341(a) meeting for [PERSON_NAME]" at bounding box center [1280, 125] width 181 height 14
select select "Days"
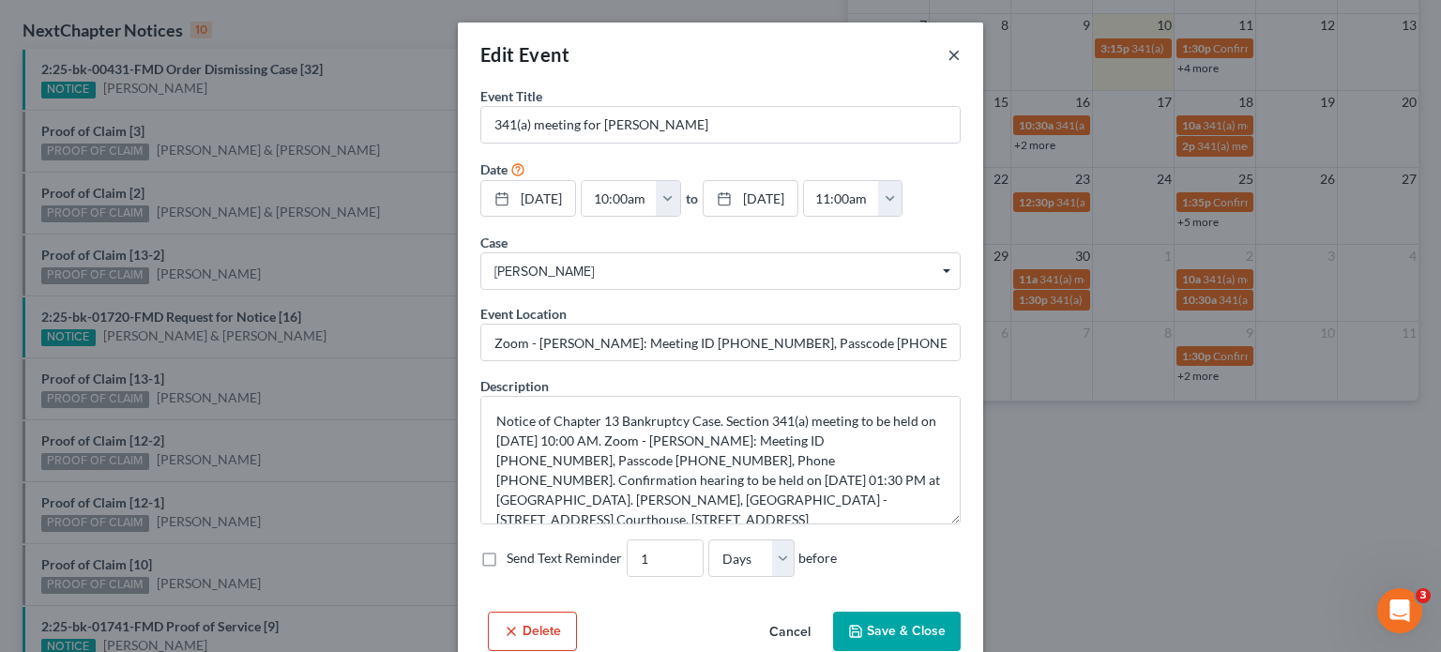
click at [948, 46] on button "×" at bounding box center [953, 54] width 13 height 23
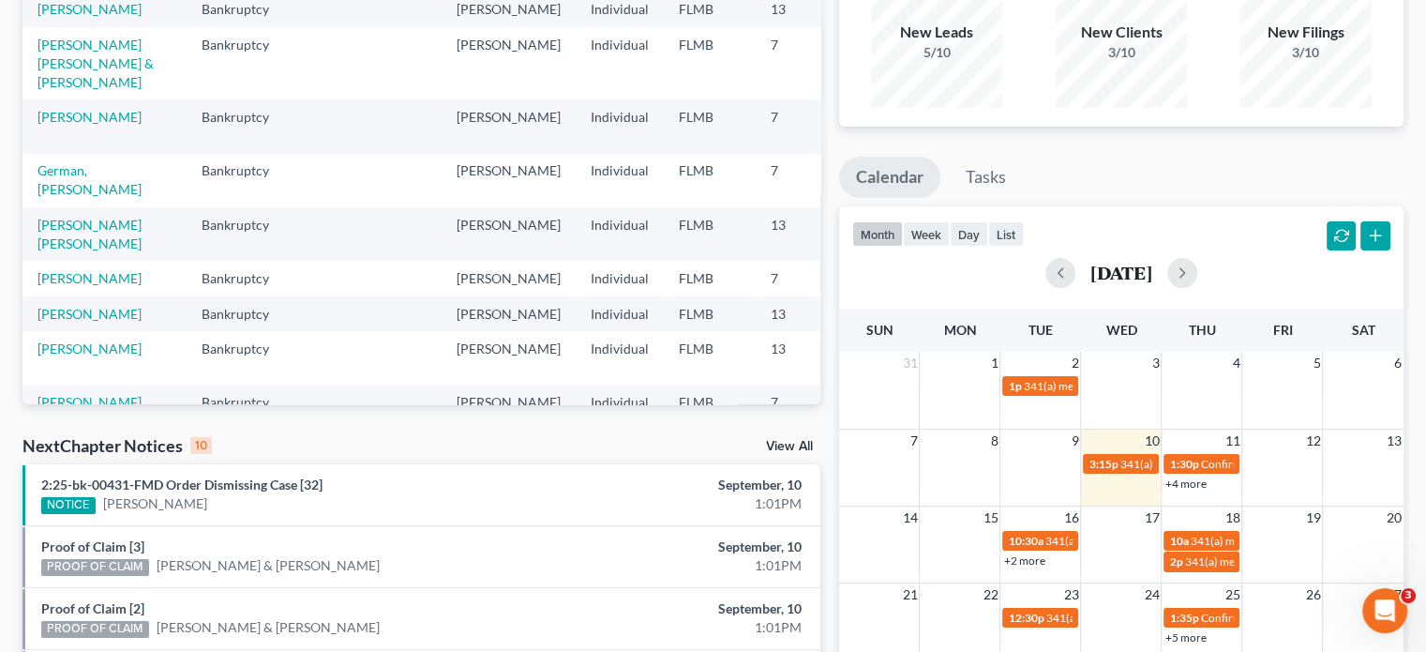
scroll to position [68, 0]
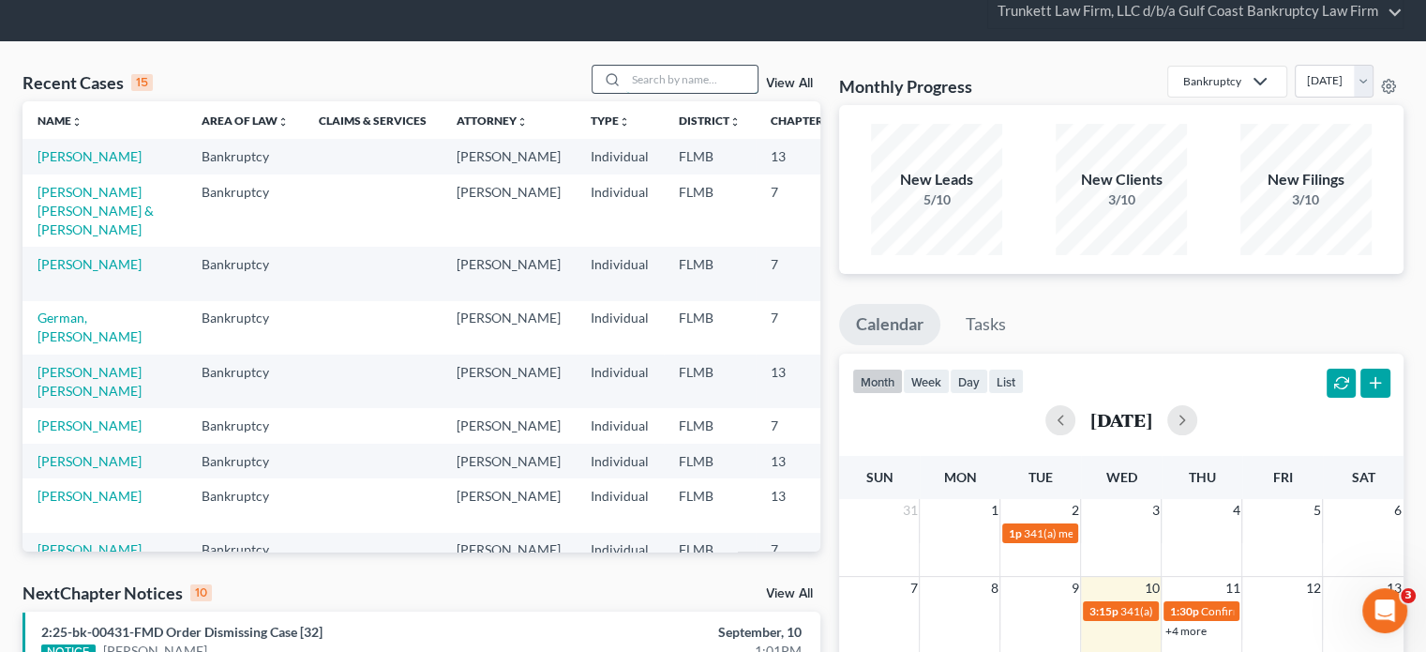
click at [681, 68] on input "search" at bounding box center [691, 79] width 131 height 27
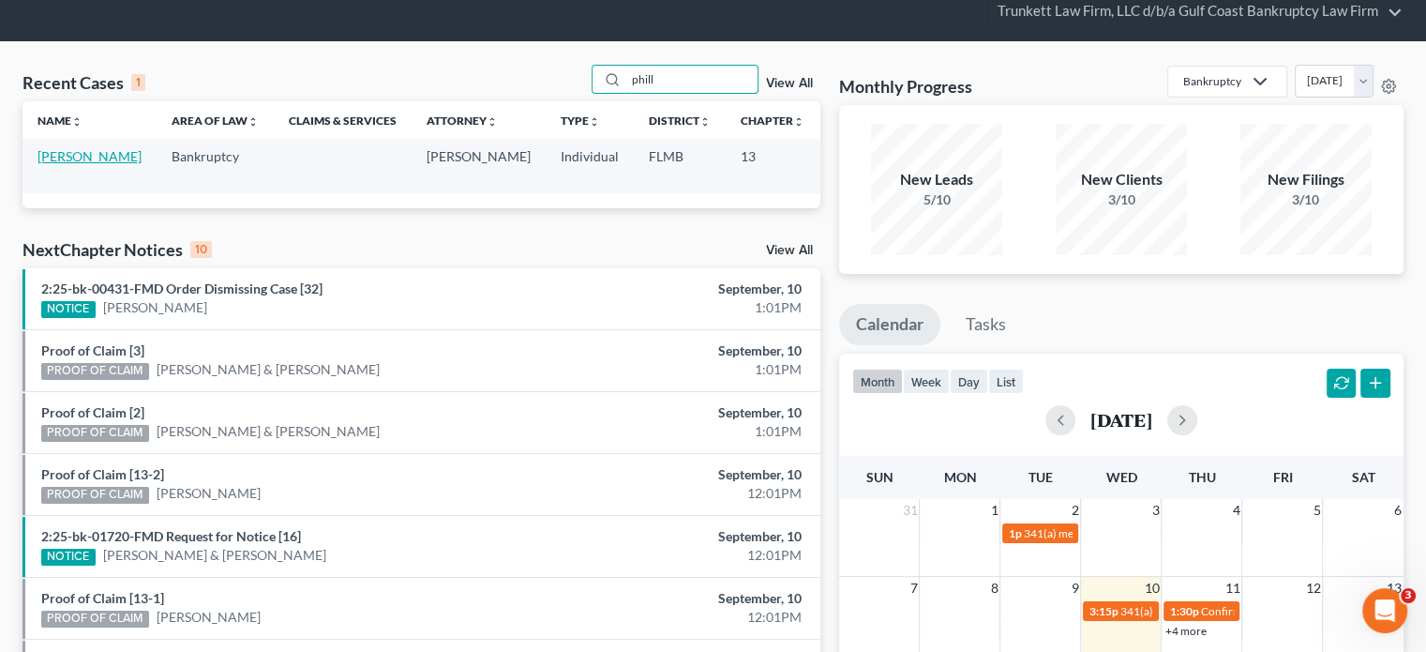
type input "phill"
click at [60, 163] on link "Phillips, Sharon" at bounding box center [90, 156] width 104 height 16
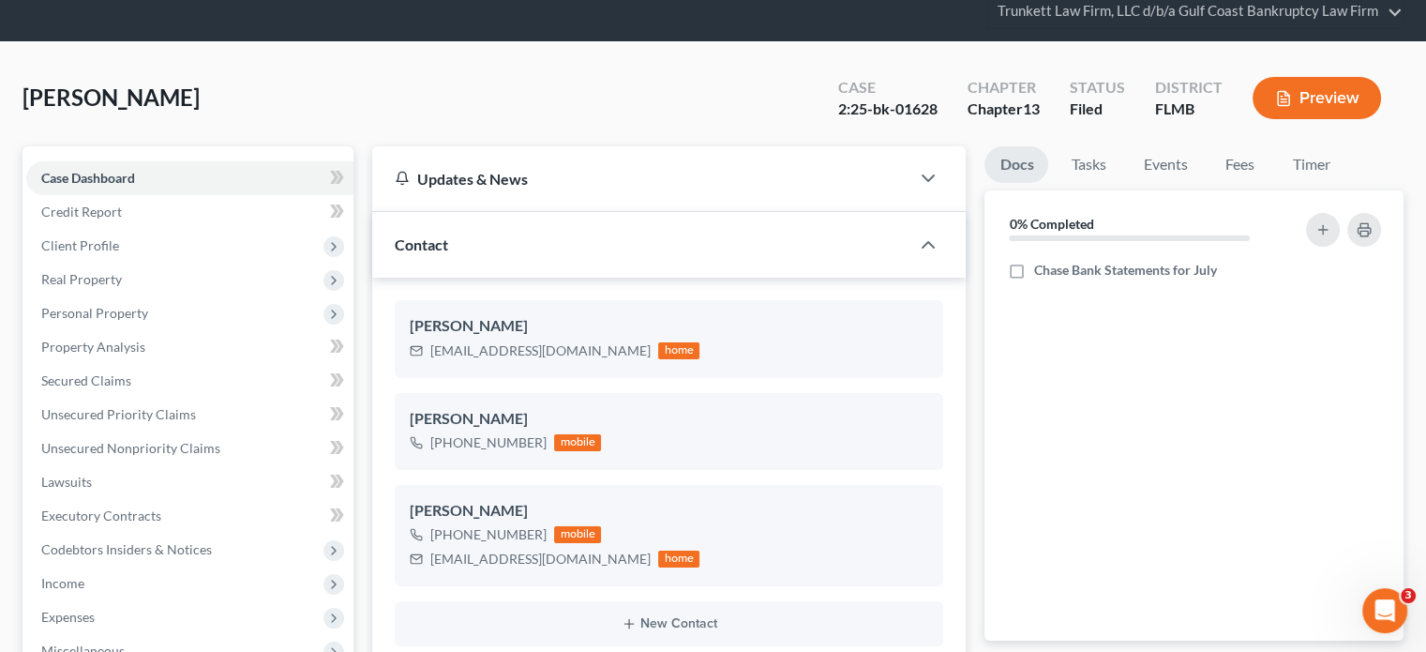
scroll to position [493, 0]
click at [1034, 265] on label "Chase Bank Statements for July" at bounding box center [1125, 270] width 183 height 19
click at [1041, 265] on input "Chase Bank Statements for July" at bounding box center [1047, 267] width 12 height 12
checkbox input "true"
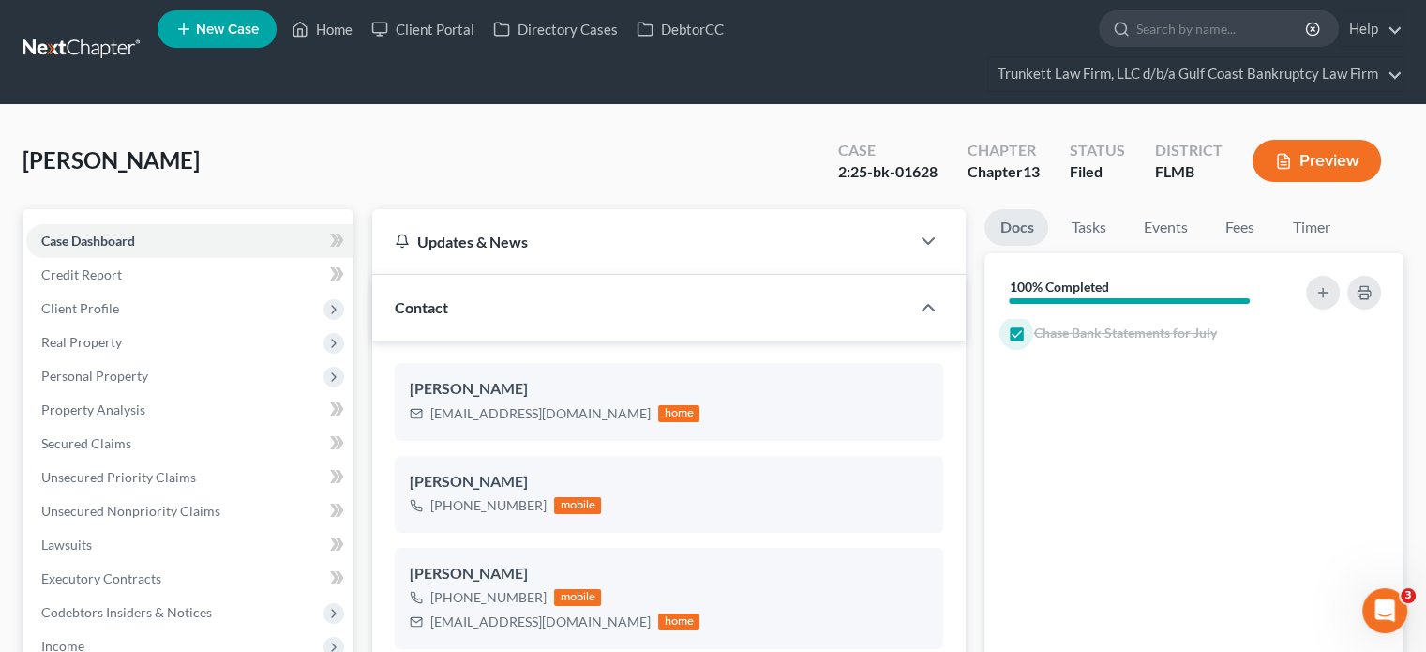
scroll to position [0, 0]
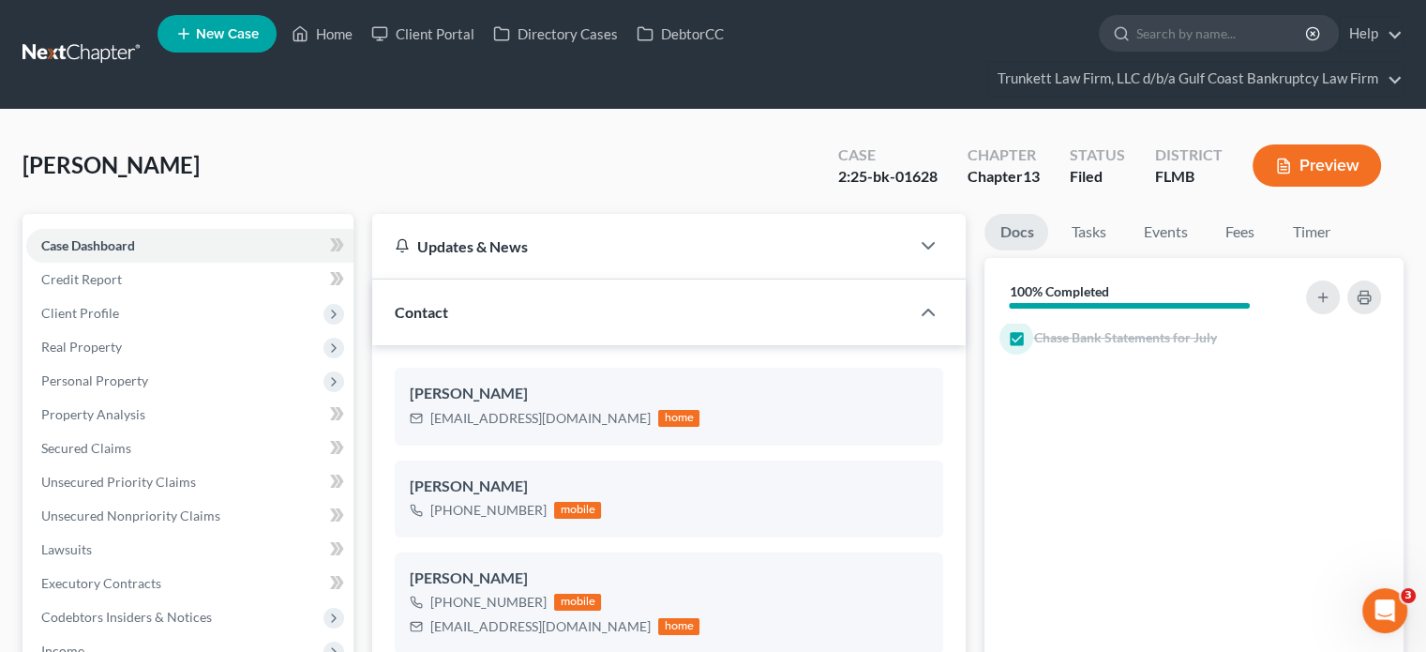
click at [124, 57] on link at bounding box center [83, 55] width 120 height 34
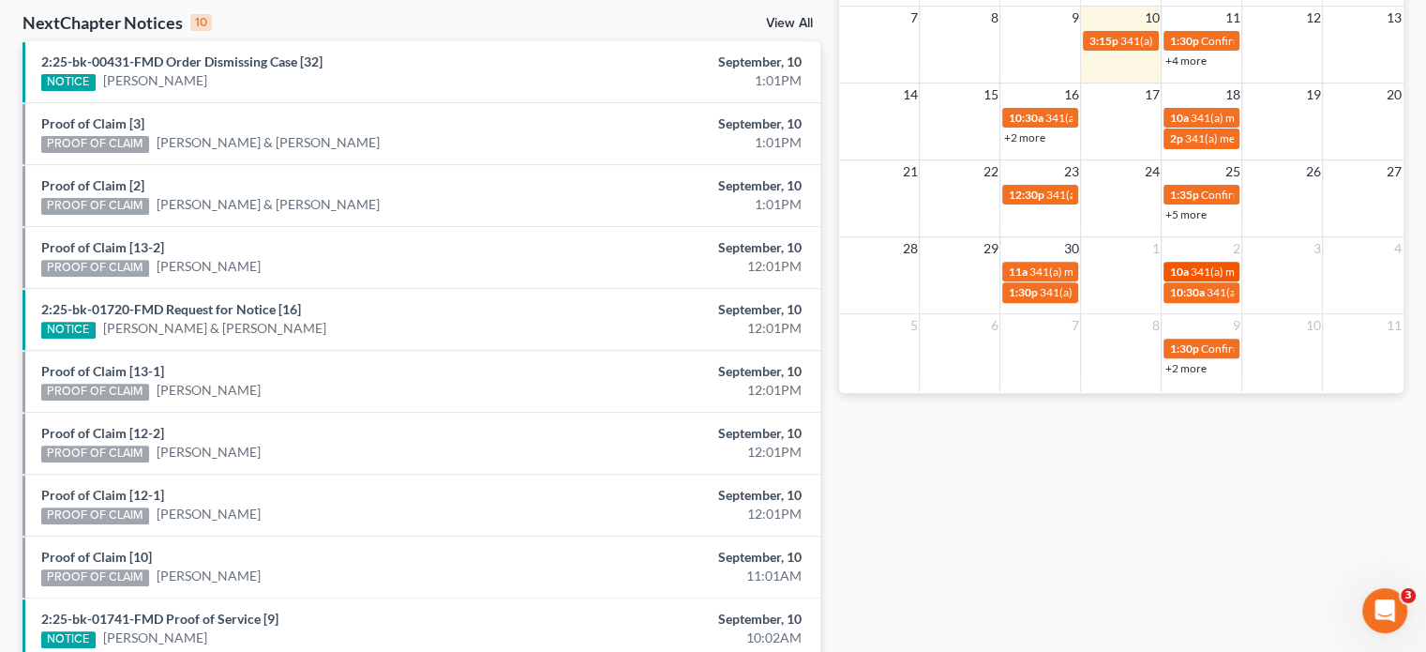
scroll to position [630, 0]
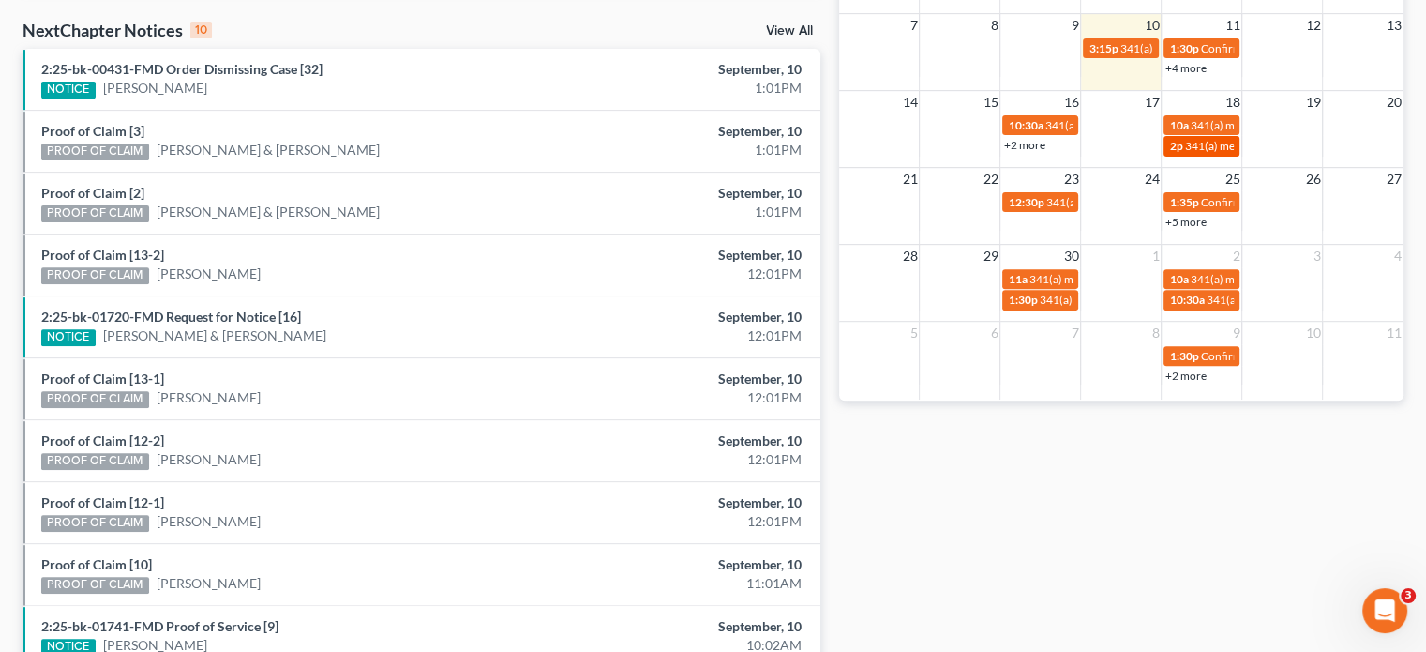
click at [1215, 144] on span "341(a) meeting for [PERSON_NAME] [PERSON_NAME]" at bounding box center [1320, 146] width 271 height 14
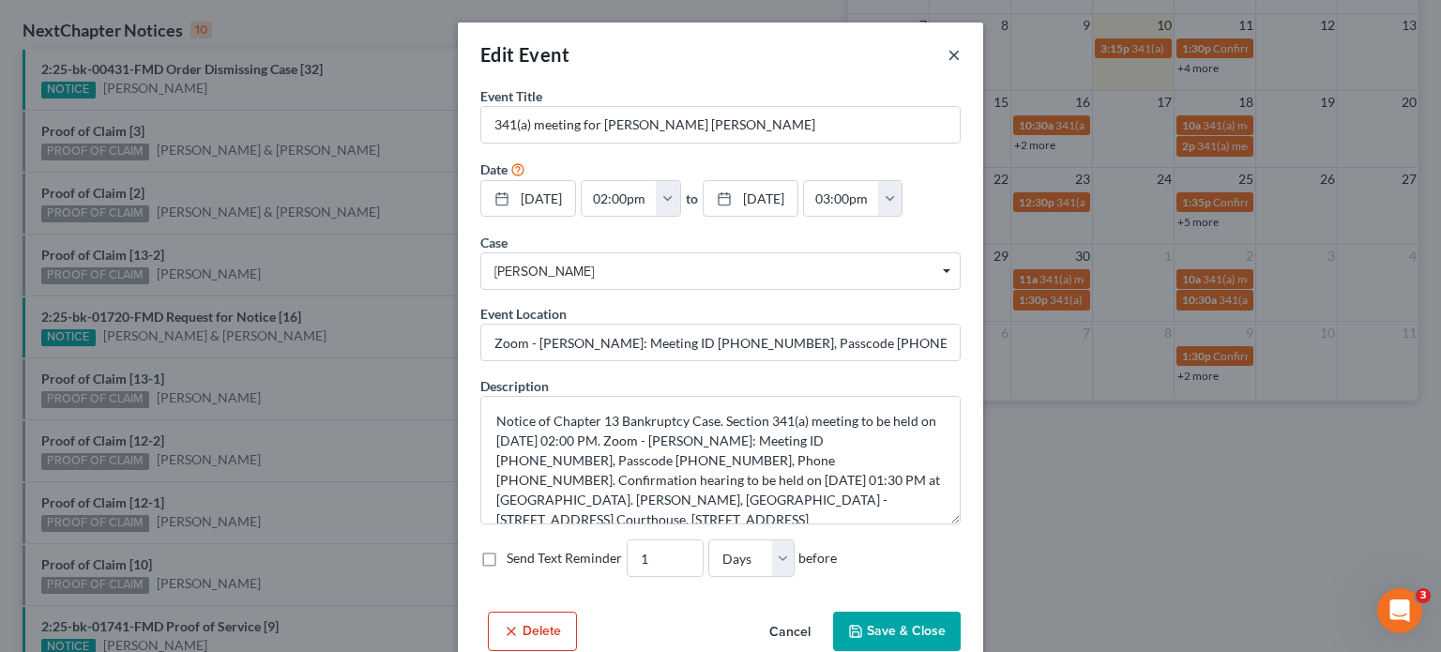
click at [947, 63] on button "×" at bounding box center [953, 54] width 13 height 23
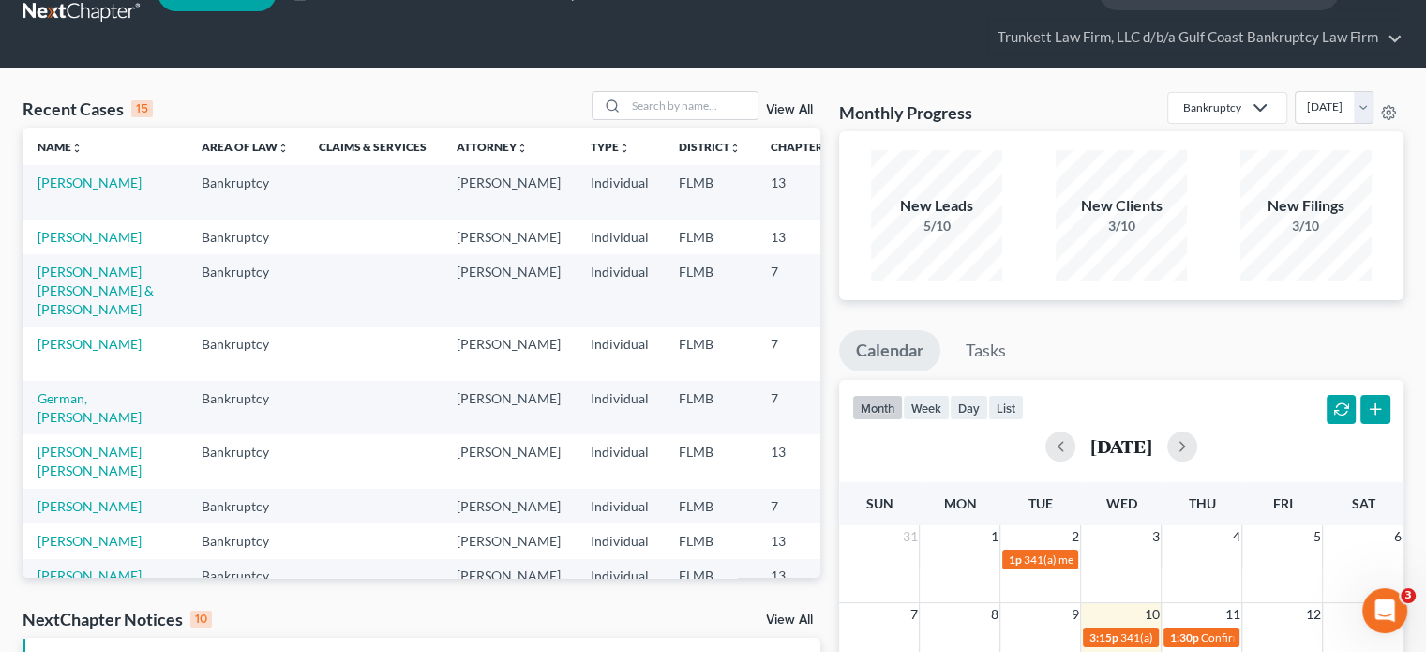
scroll to position [0, 0]
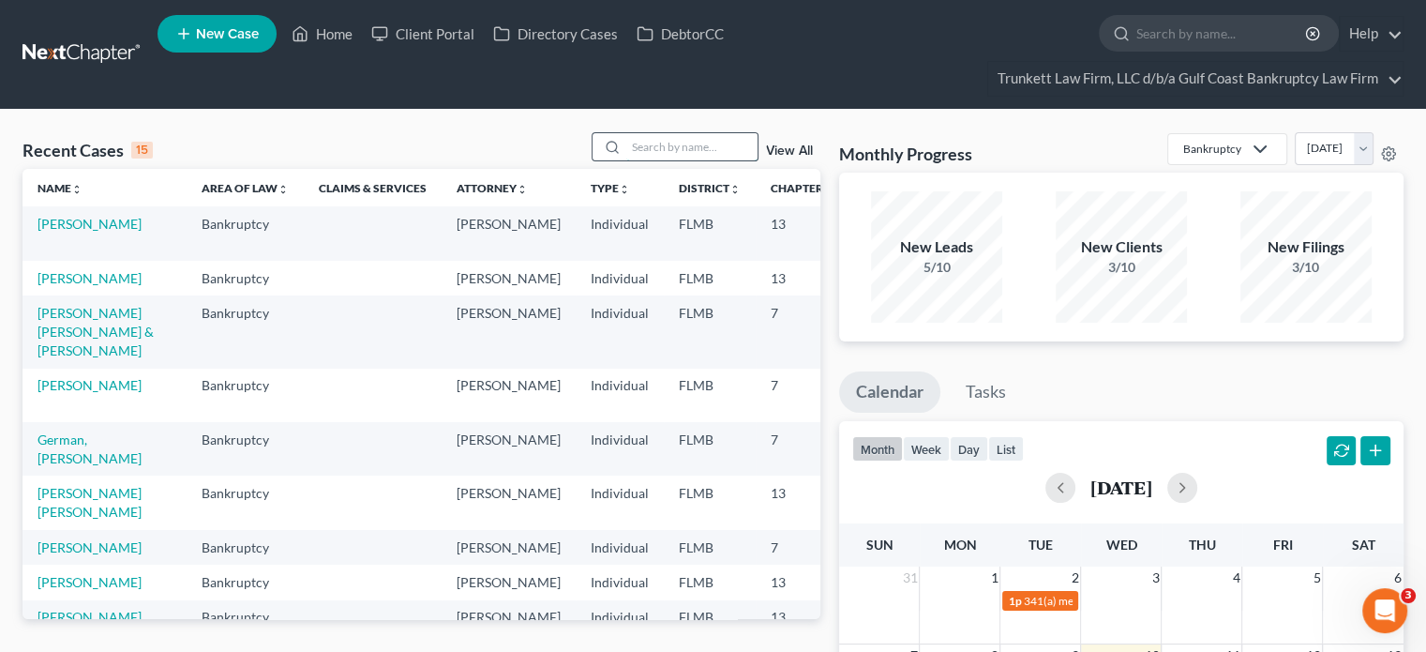
click at [692, 157] on input "search" at bounding box center [691, 146] width 131 height 27
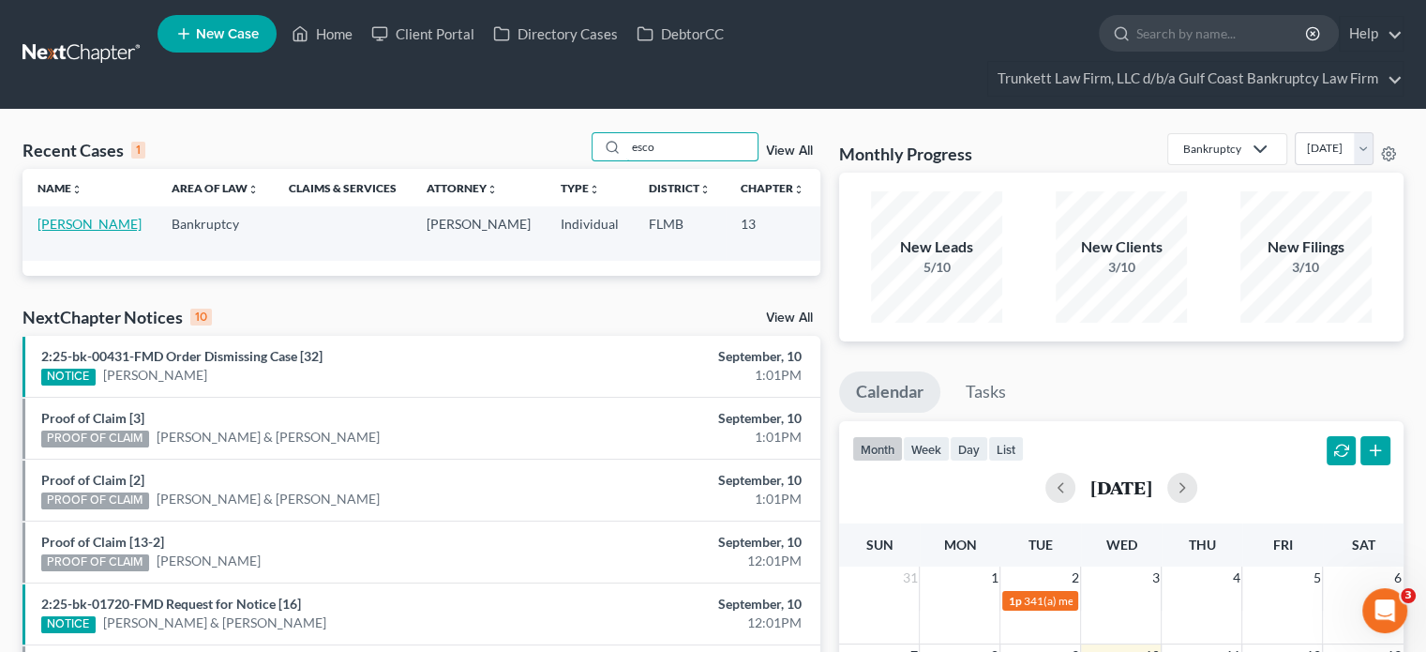
type input "esco"
click at [62, 232] on link "Roteta Escobar, Miguel" at bounding box center [90, 224] width 104 height 16
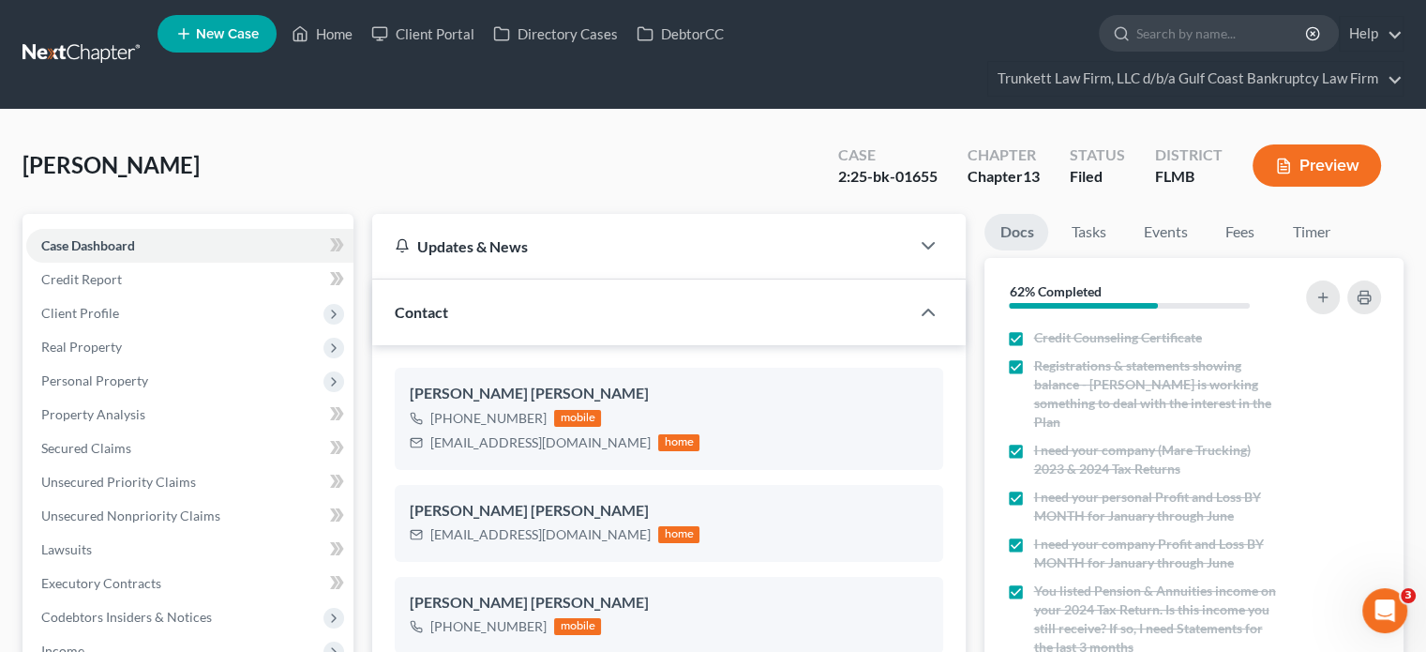
click at [101, 55] on link at bounding box center [83, 55] width 120 height 34
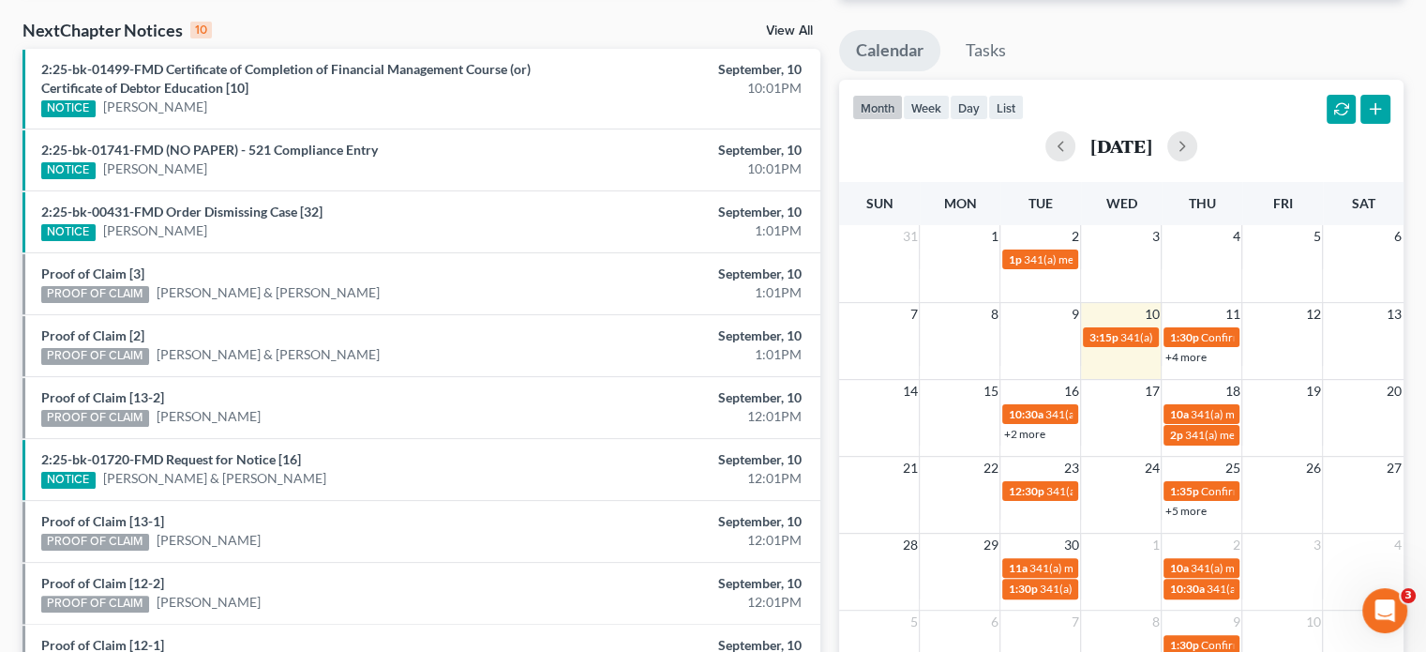
scroll to position [281, 0]
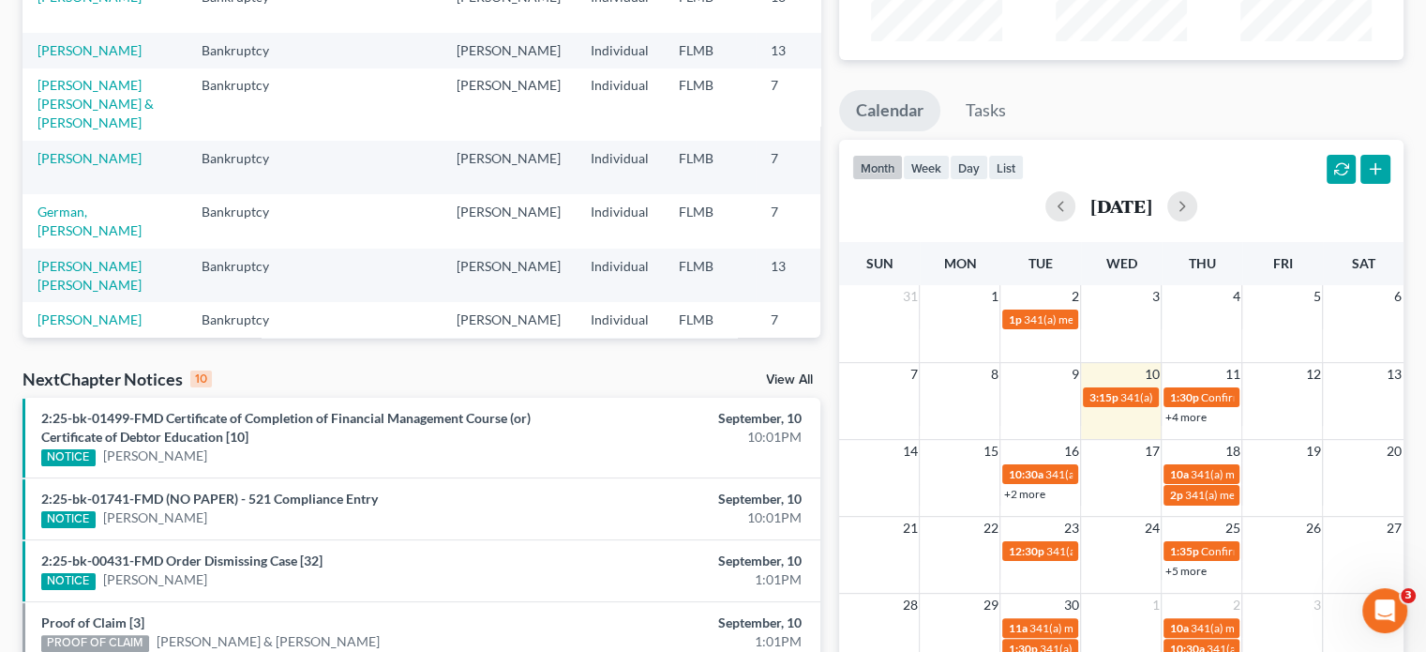
click at [1172, 415] on link "+4 more" at bounding box center [1185, 417] width 41 height 14
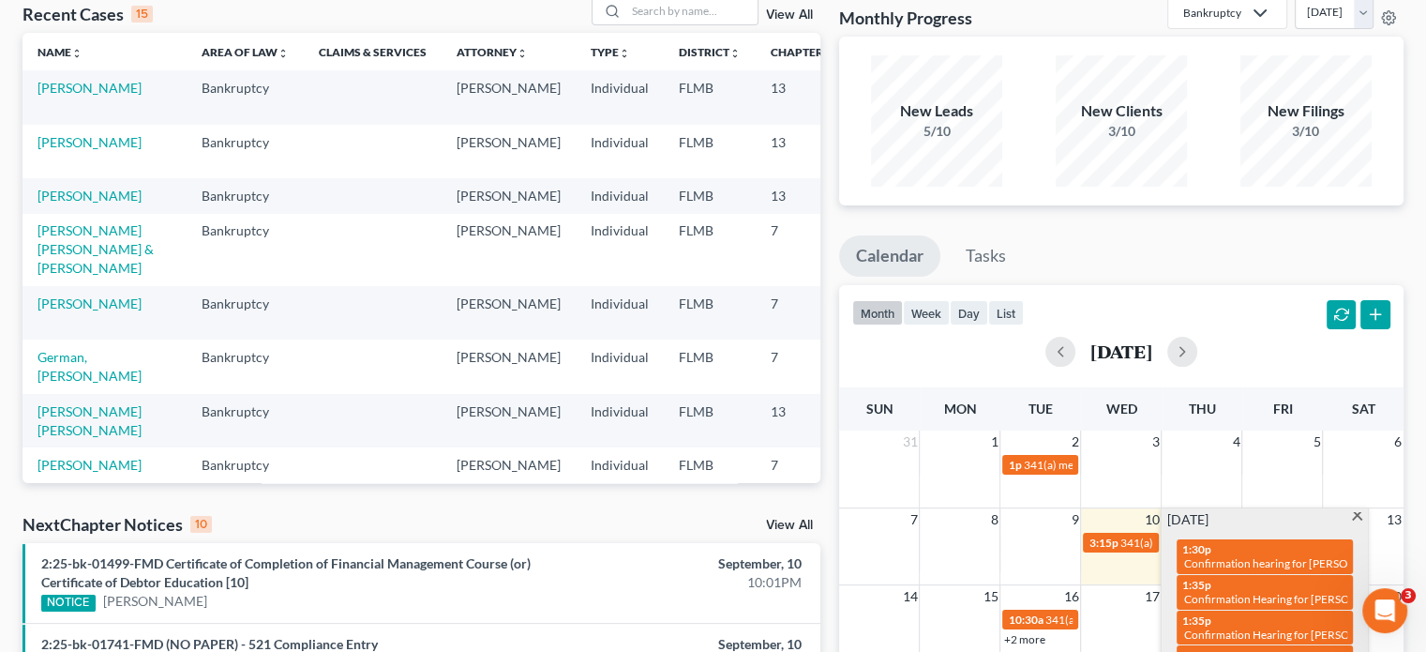
scroll to position [94, 0]
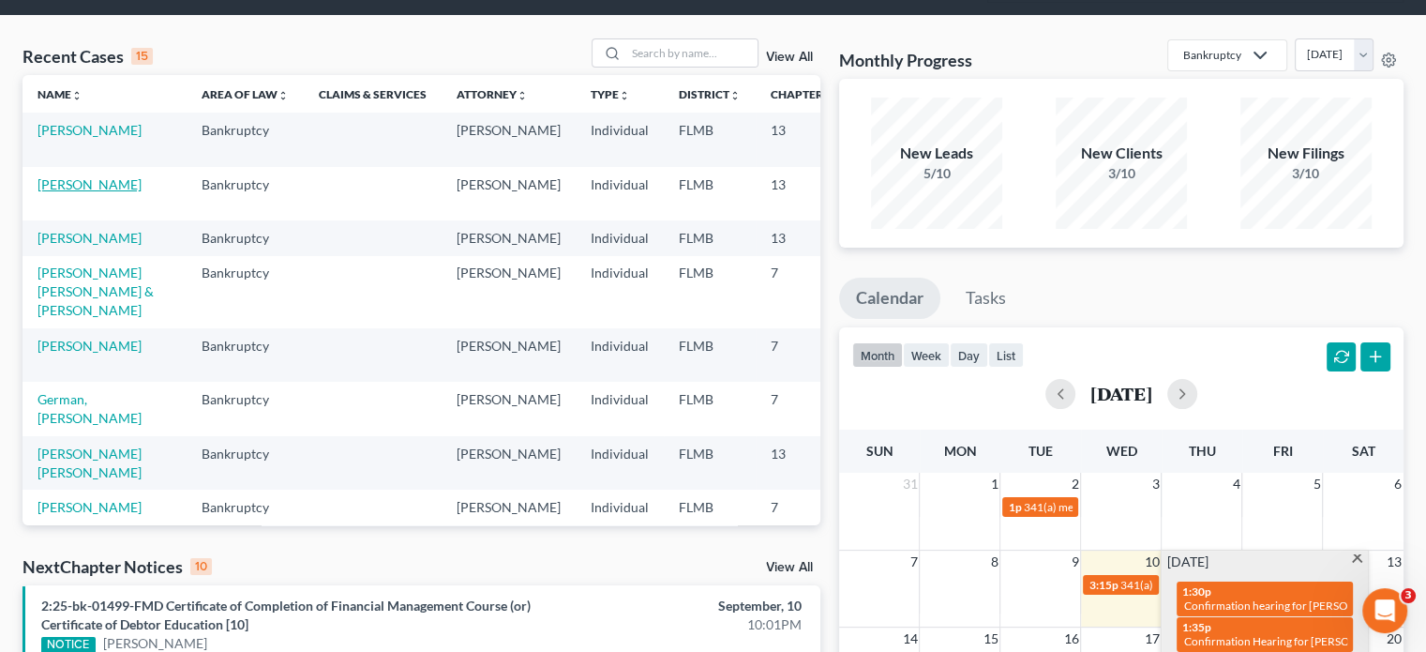
click at [41, 192] on link "Phillips, Sharon" at bounding box center [90, 184] width 104 height 16
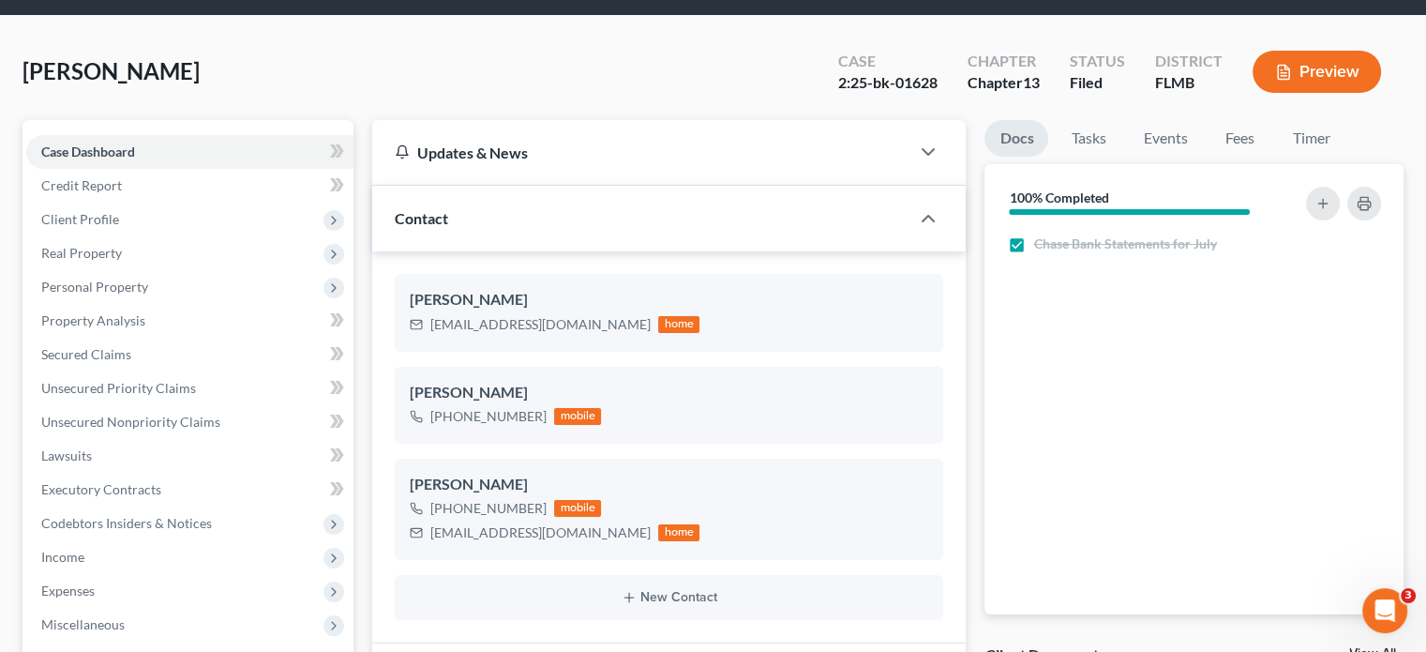
scroll to position [493, 0]
